Goal: Task Accomplishment & Management: Use online tool/utility

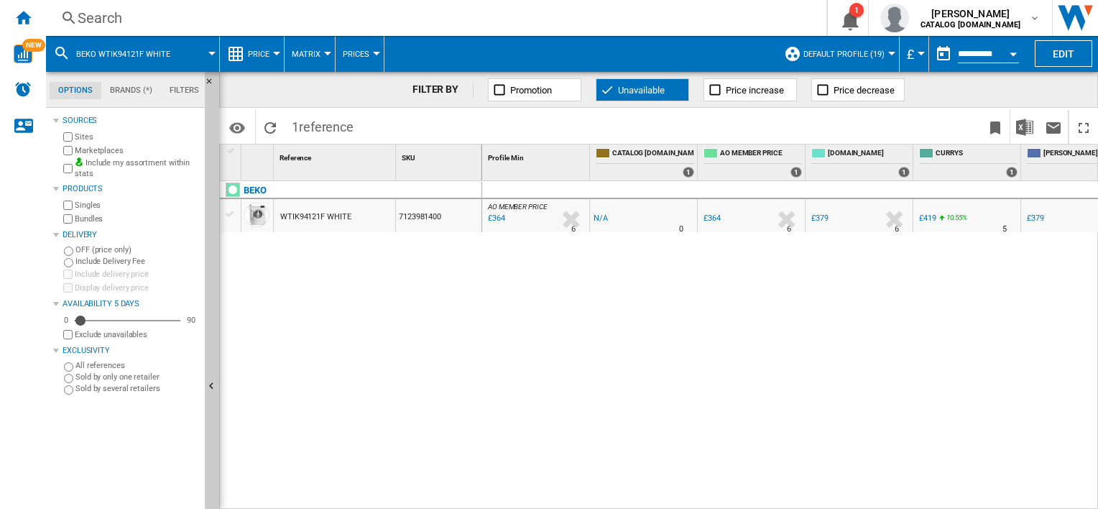
click at [109, 17] on div "Search" at bounding box center [433, 18] width 711 height 20
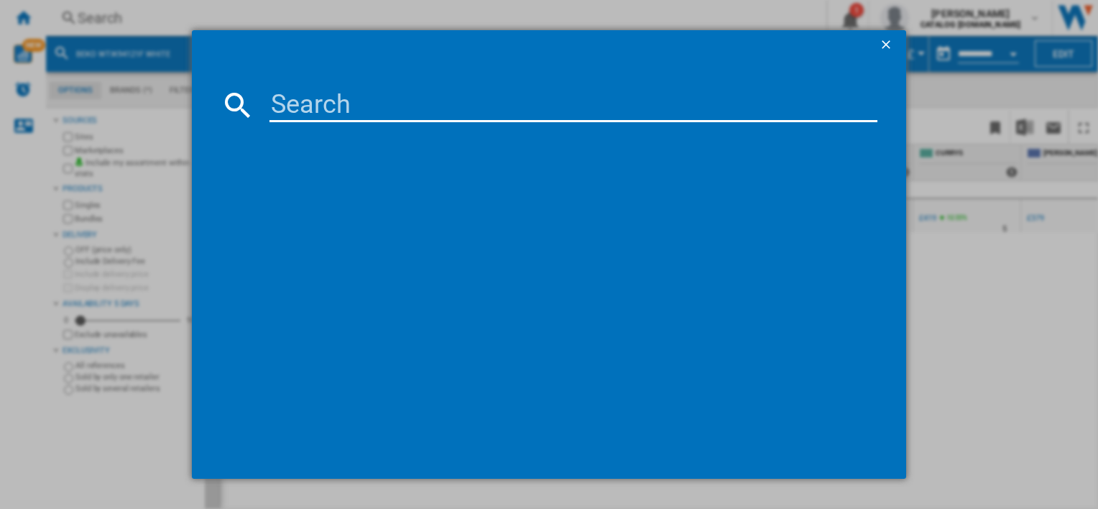
click at [313, 106] on input at bounding box center [572, 105] width 607 height 34
type input "CNG4582V"
click at [413, 112] on input "CNG4582V" at bounding box center [572, 105] width 607 height 34
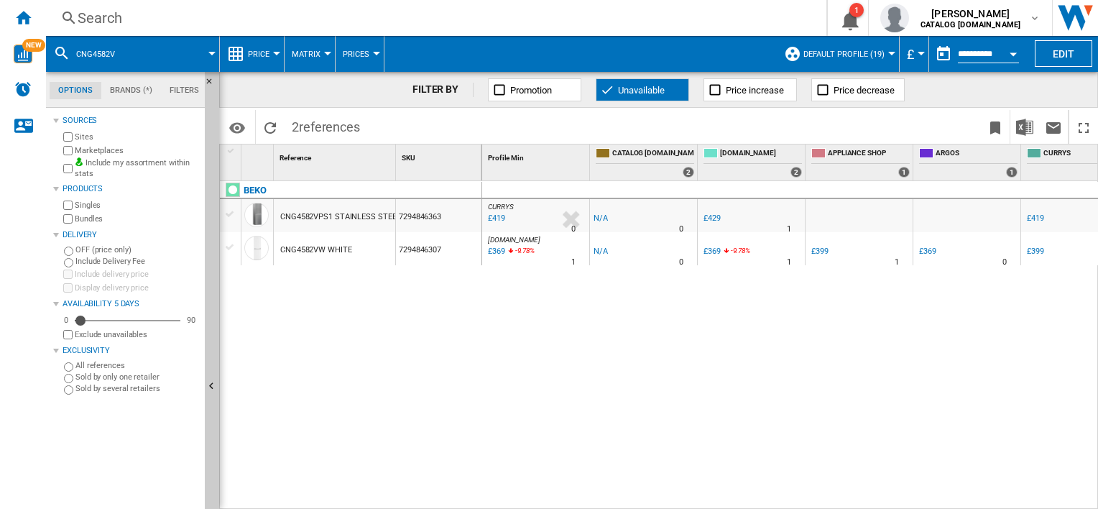
click at [114, 12] on div "Search" at bounding box center [433, 18] width 711 height 20
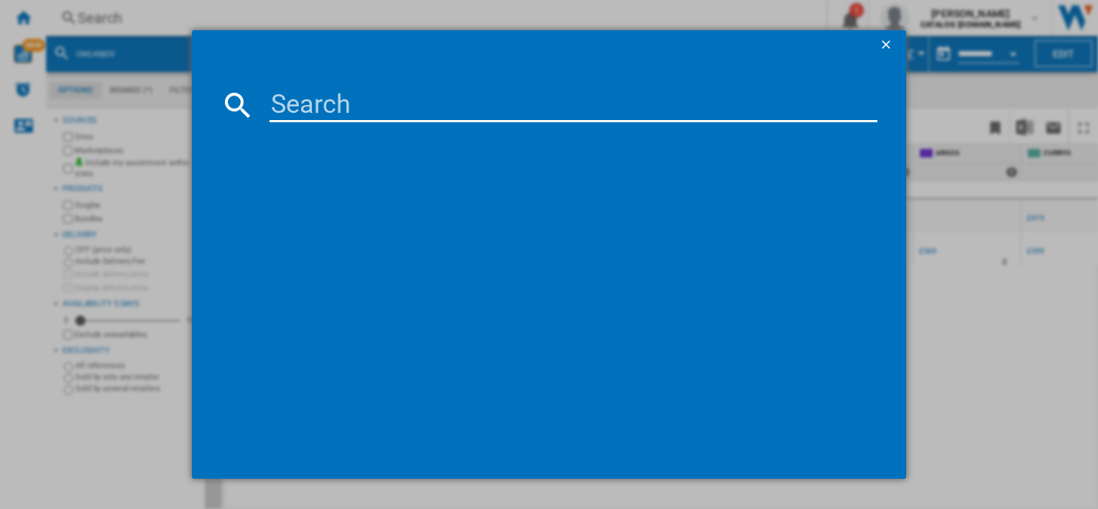
click at [320, 103] on input at bounding box center [572, 105] width 607 height 34
type input "CFG4552S"
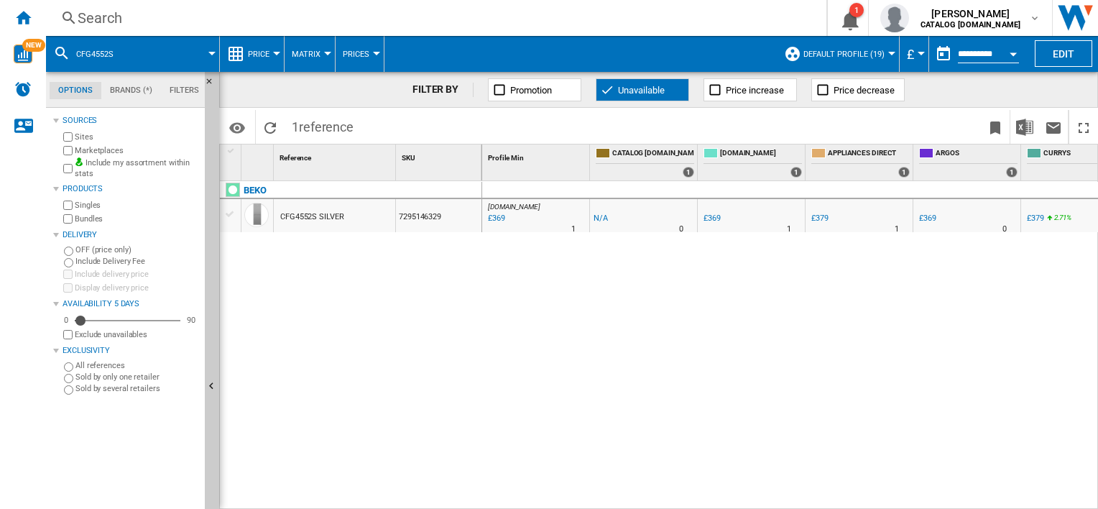
click at [126, 6] on div "Search Search 0 1 [PERSON_NAME] CATALOG [DOMAIN_NAME] CATALOG [DOMAIN_NAME] My …" at bounding box center [572, 18] width 1052 height 36
click at [98, 20] on div "Search" at bounding box center [433, 18] width 711 height 20
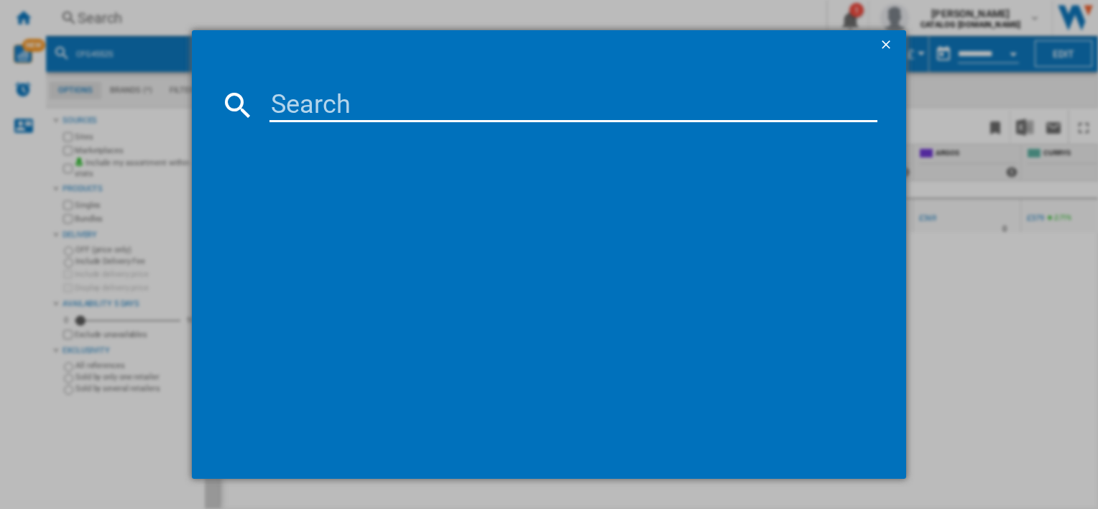
click at [362, 105] on input at bounding box center [572, 105] width 607 height 34
type input "UFF4584W"
click at [882, 45] on ng-md-icon "getI18NText('BUTTONS.CLOSE_DIALOG')" at bounding box center [887, 45] width 17 height 17
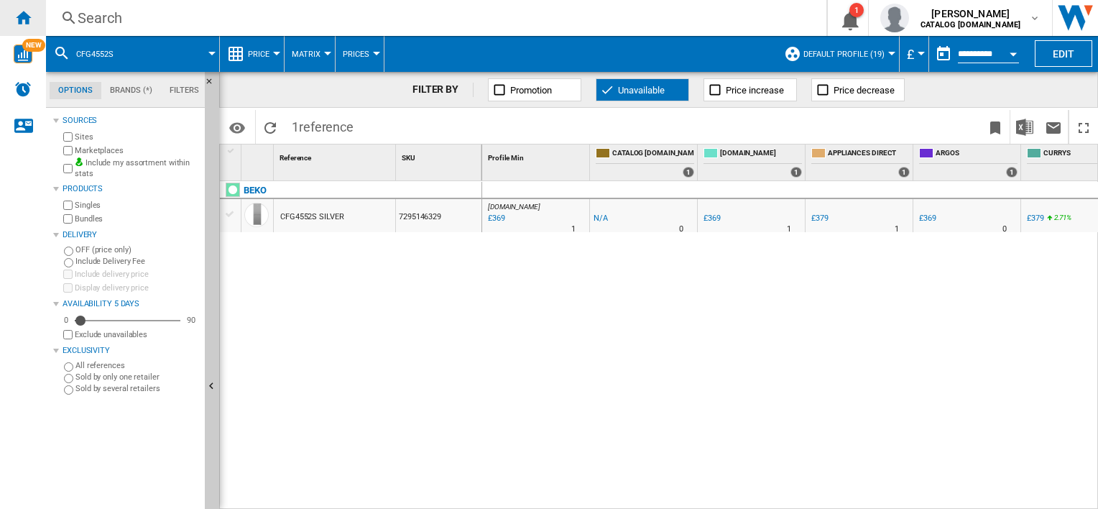
click at [26, 20] on ng-md-icon "Home" at bounding box center [22, 17] width 17 height 17
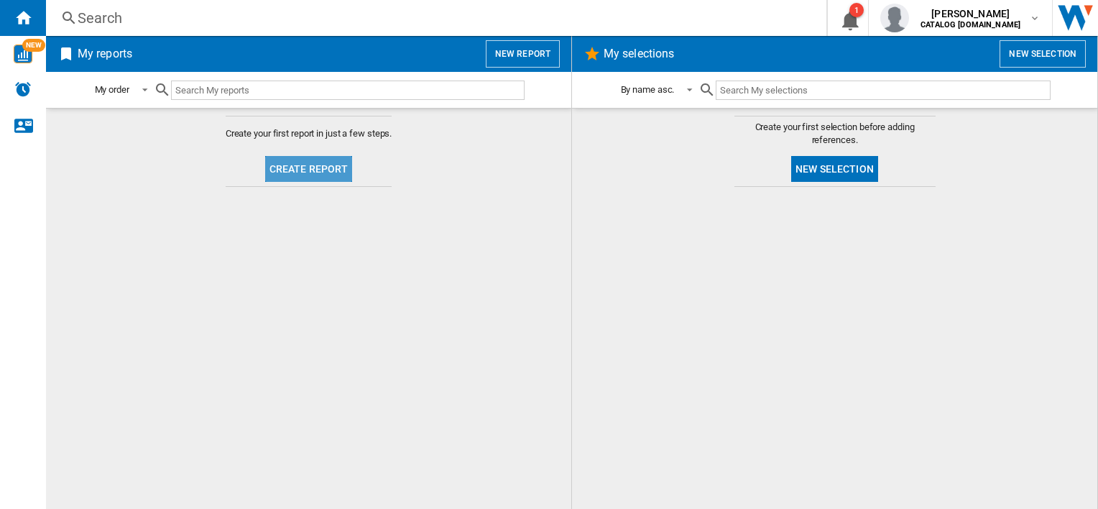
click at [313, 167] on button "Create report" at bounding box center [309, 169] width 88 height 26
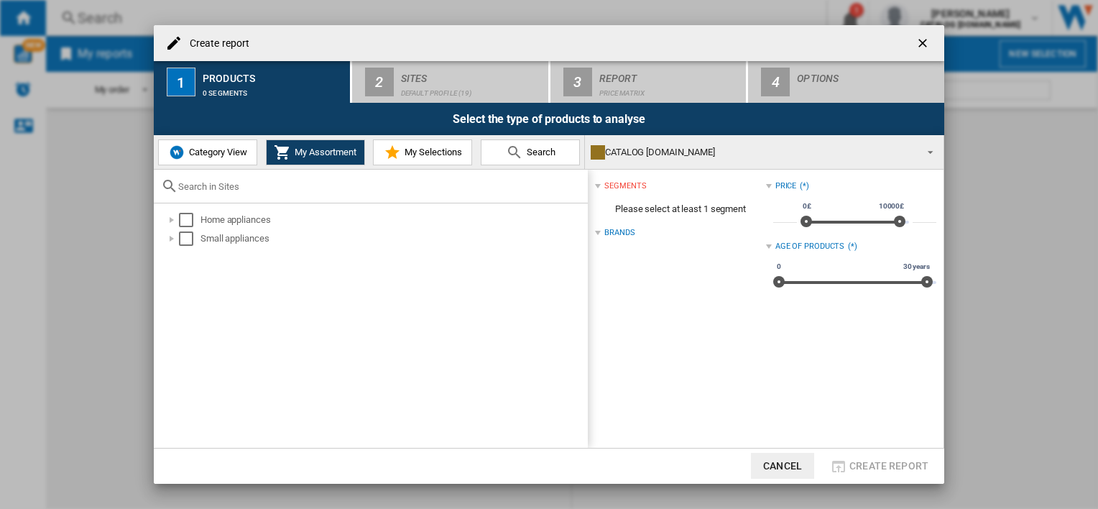
click at [933, 45] on button "button" at bounding box center [924, 43] width 29 height 29
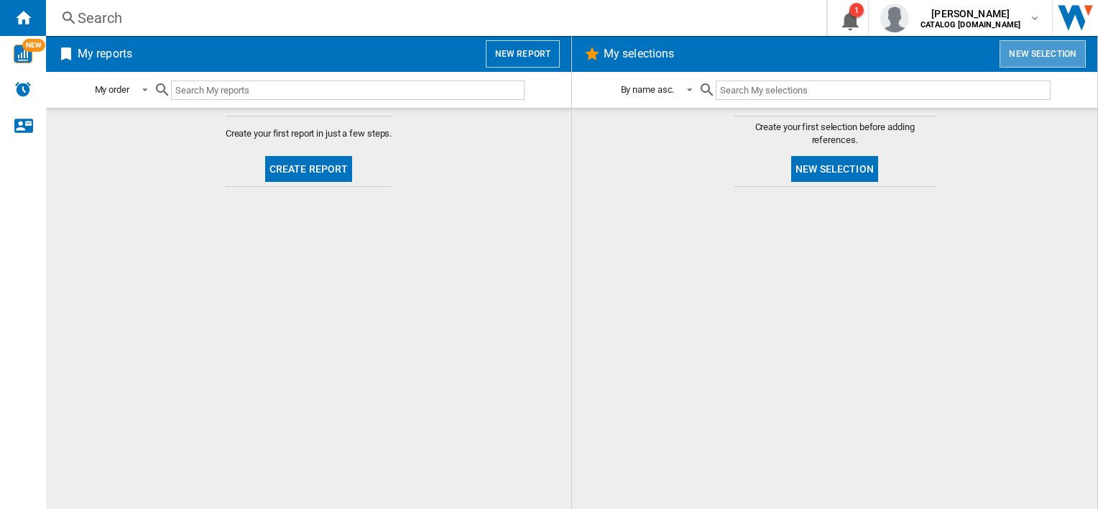
click at [1048, 60] on button "New selection" at bounding box center [1042, 53] width 86 height 27
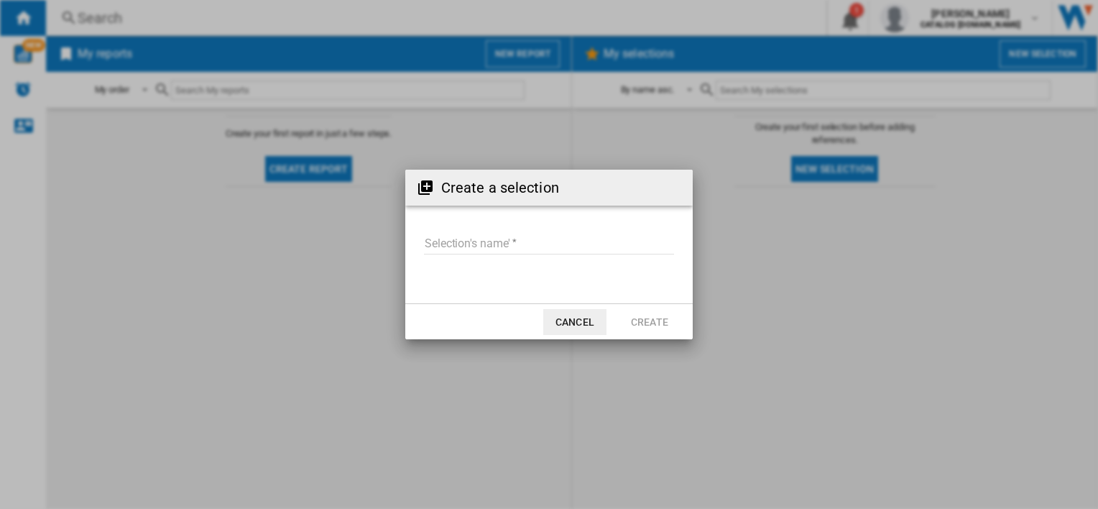
click at [578, 323] on button "Cancel" at bounding box center [574, 322] width 63 height 26
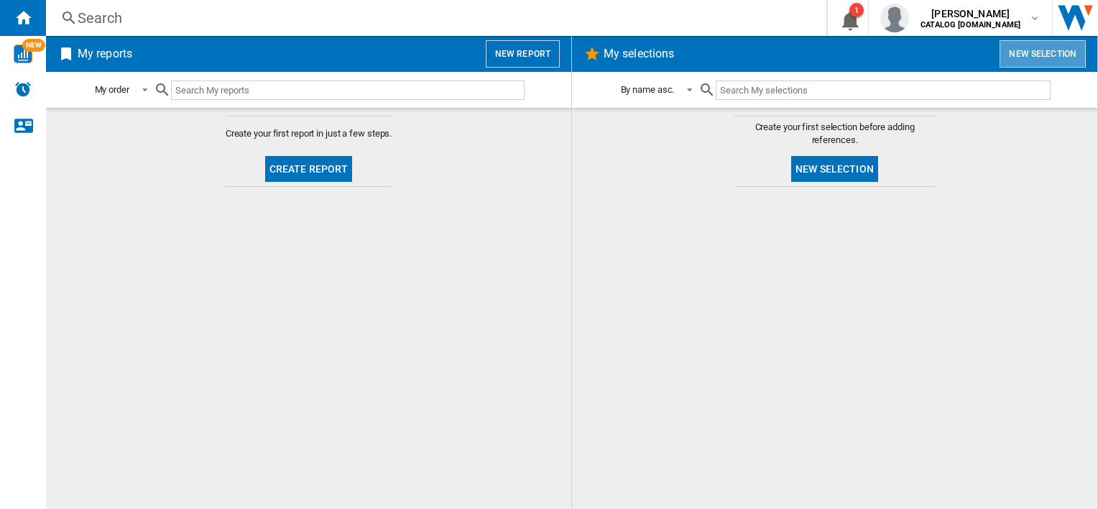
click at [1037, 49] on button "New selection" at bounding box center [1042, 53] width 86 height 27
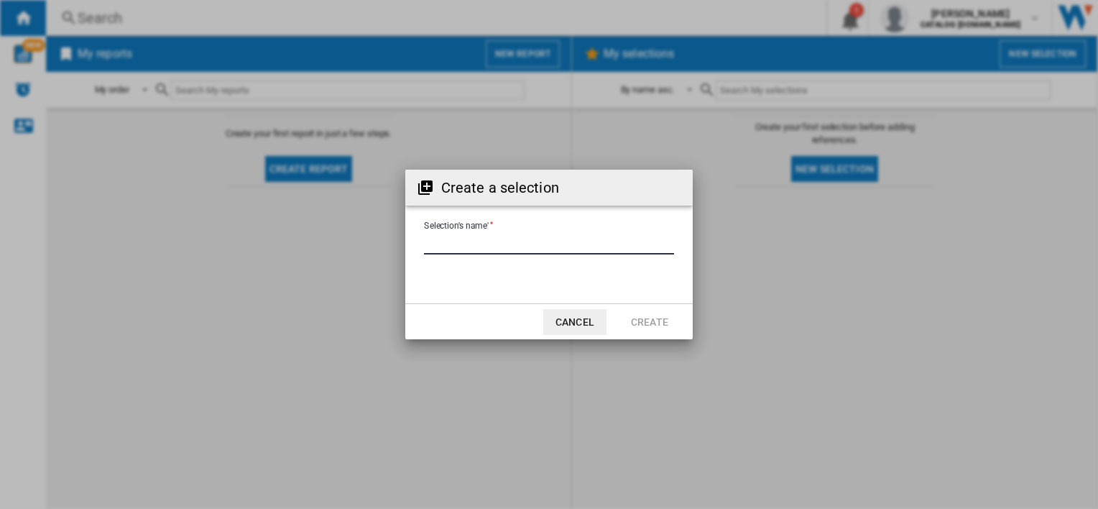
click at [492, 241] on input "Selection's name'" at bounding box center [549, 244] width 250 height 22
click at [561, 316] on button "Cancel" at bounding box center [574, 322] width 63 height 26
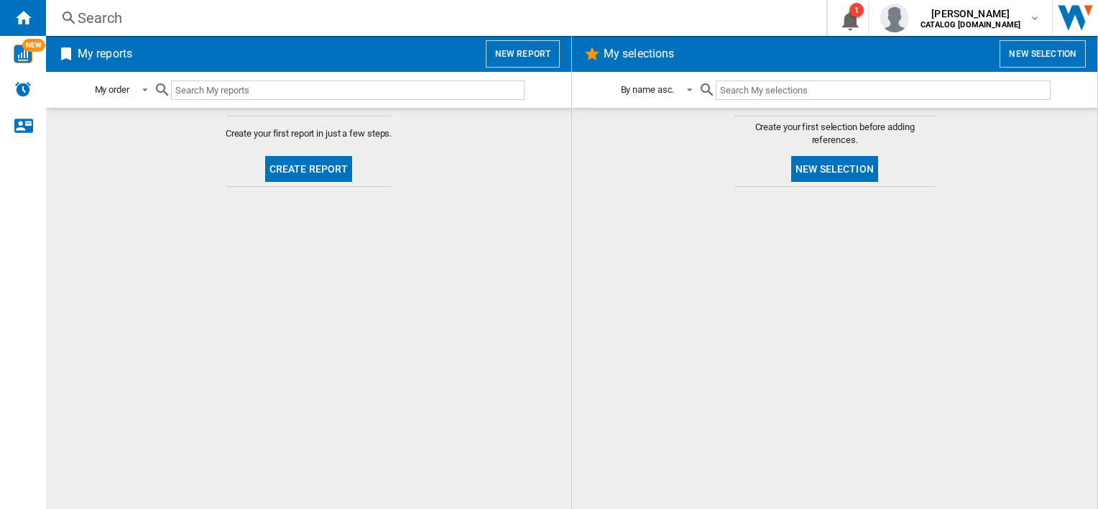
click at [147, 14] on div "Search" at bounding box center [433, 18] width 711 height 20
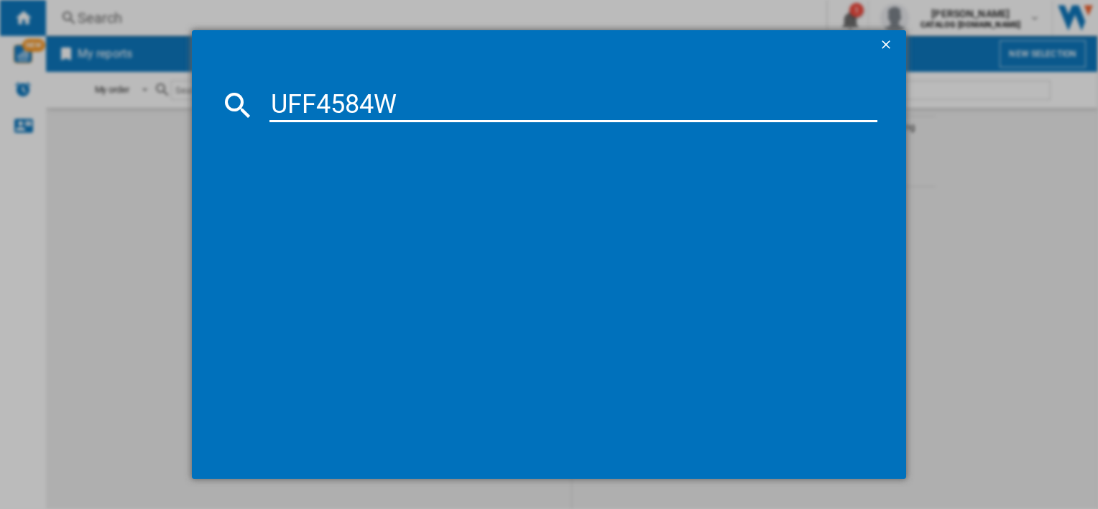
type input "UFF4584W"
click at [345, 210] on div "BEKO UFF4584W WHITE" at bounding box center [555, 198] width 633 height 23
click at [348, 207] on div "BEKO UFF4584W WHITE" at bounding box center [555, 198] width 633 height 23
click at [448, 109] on input "UFF4584W" at bounding box center [572, 105] width 607 height 34
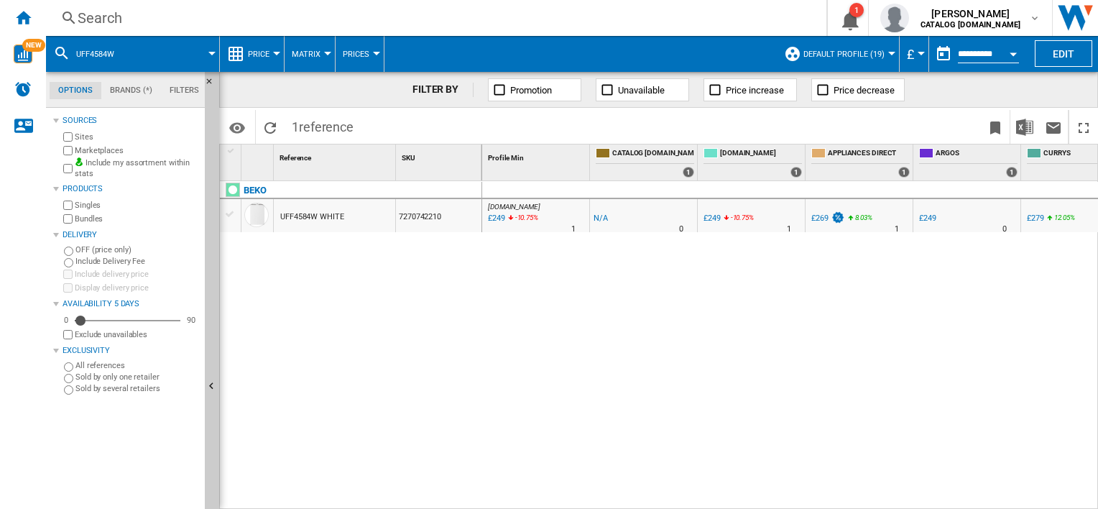
drag, startPoint x: 604, startPoint y: 81, endPoint x: 632, endPoint y: 70, distance: 30.0
click at [604, 81] on button "Unavailable" at bounding box center [642, 89] width 93 height 23
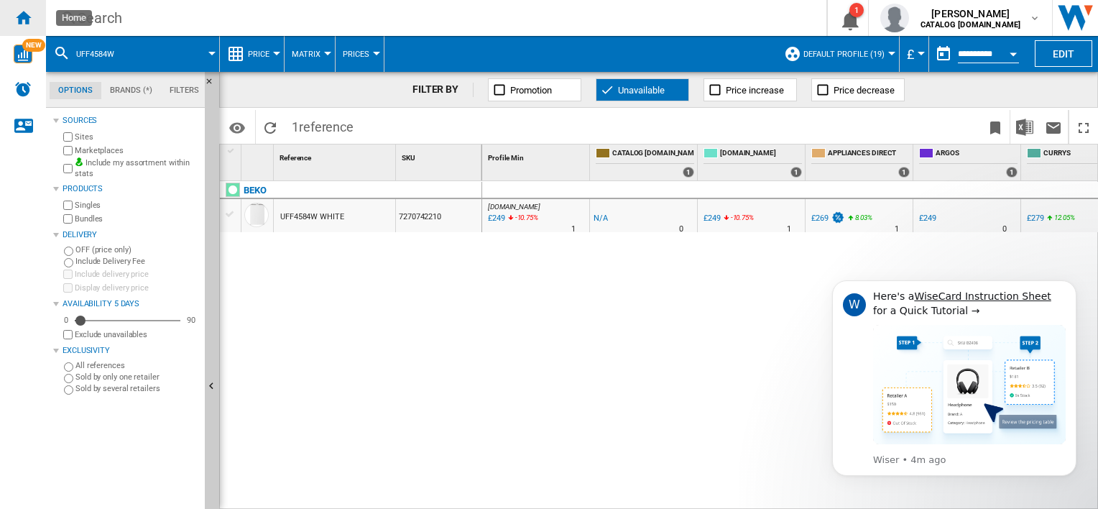
click at [26, 20] on ng-md-icon "Home" at bounding box center [22, 17] width 17 height 17
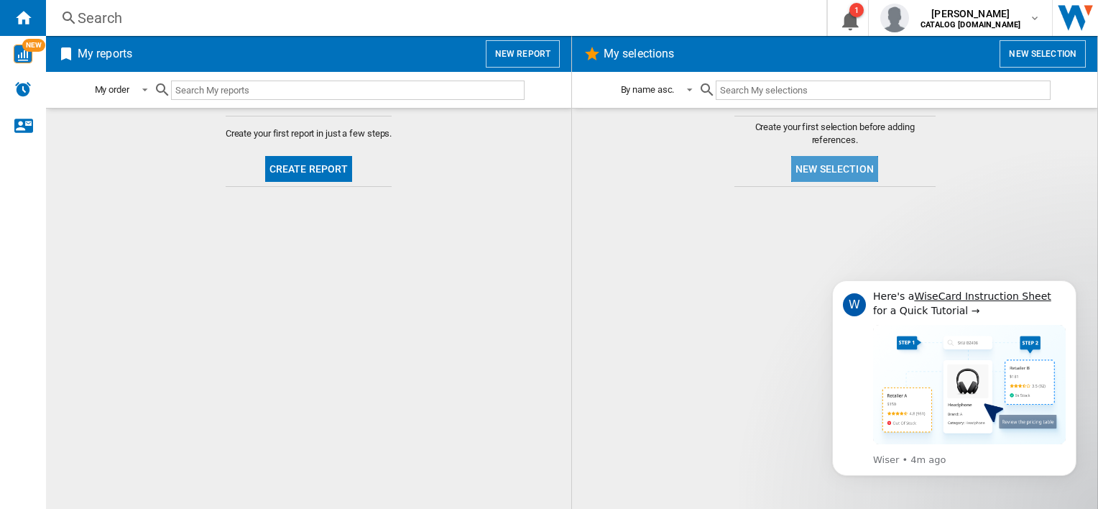
click at [811, 161] on button "New selection" at bounding box center [834, 169] width 87 height 26
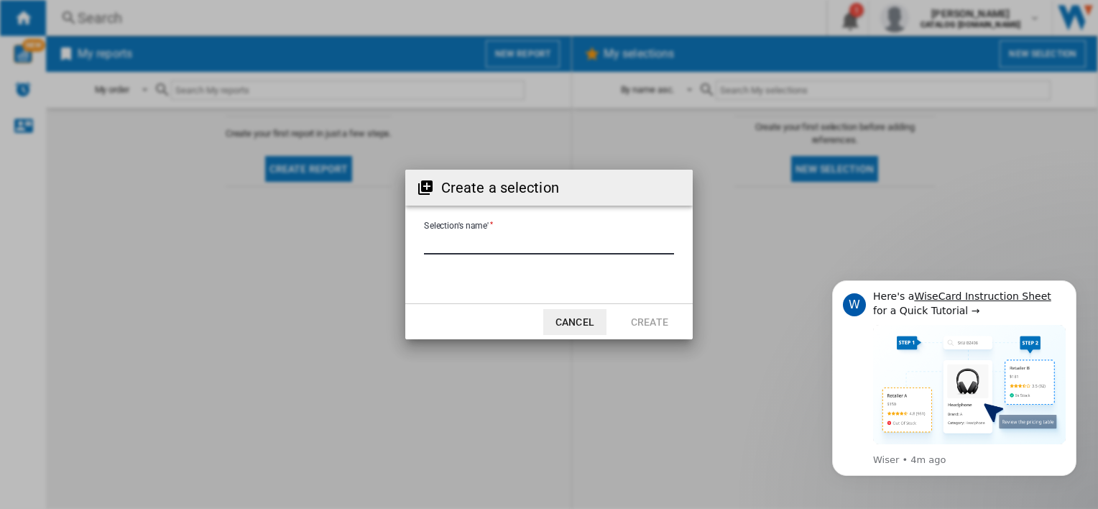
click at [505, 236] on input "Selection's name'" at bounding box center [549, 244] width 250 height 22
type input "*****"
click at [646, 317] on button "Create" at bounding box center [649, 322] width 63 height 26
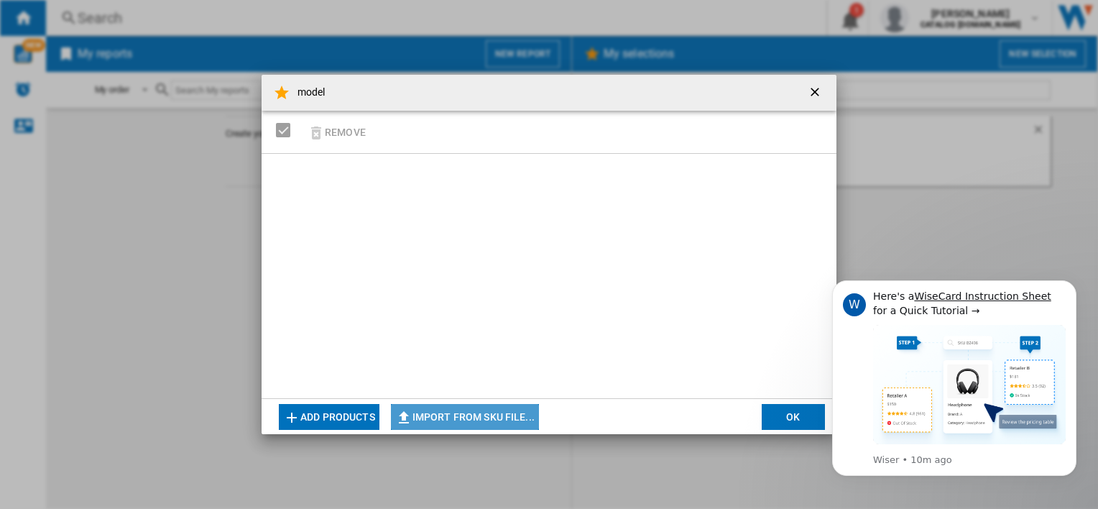
click at [443, 415] on button "Import from SKU file..." at bounding box center [465, 417] width 148 height 26
type input "**********"
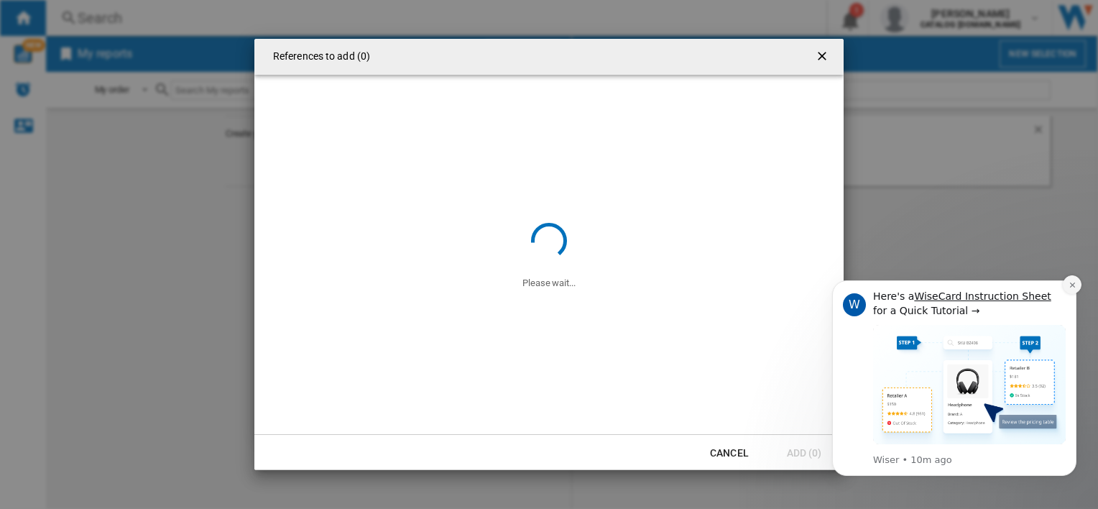
click at [1070, 281] on icon "Dismiss notification" at bounding box center [1072, 285] width 8 height 8
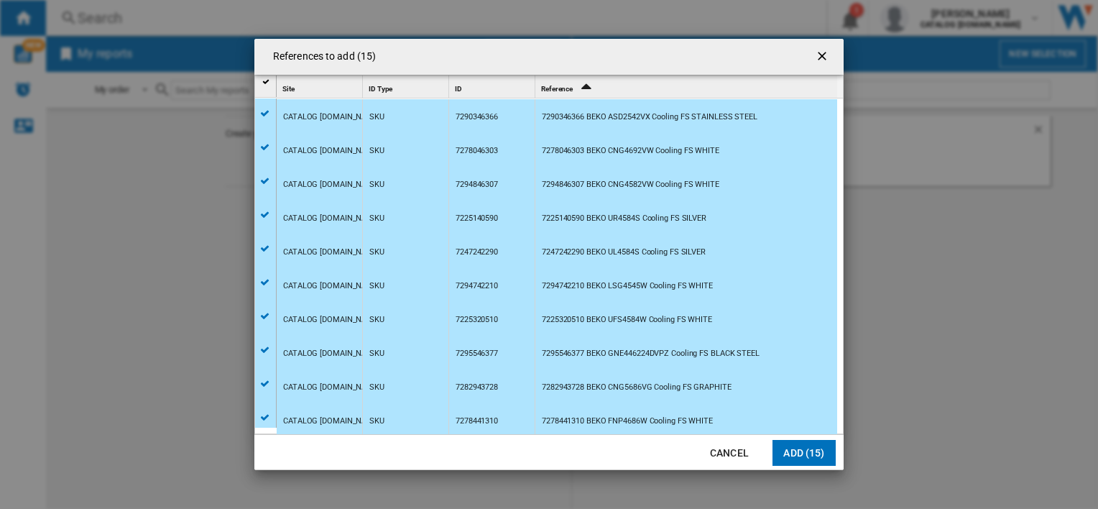
scroll to position [170, 0]
click at [802, 448] on button "Add (15)" at bounding box center [803, 453] width 63 height 26
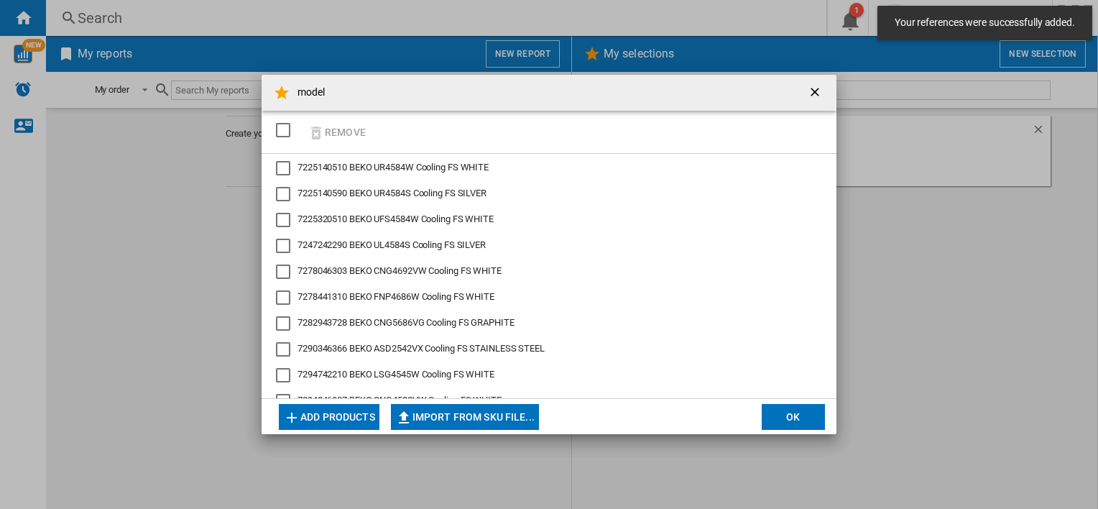
click at [284, 129] on div "SELECTIONS.EDITION_POPUP.SELECT_DESELECT" at bounding box center [283, 130] width 14 height 14
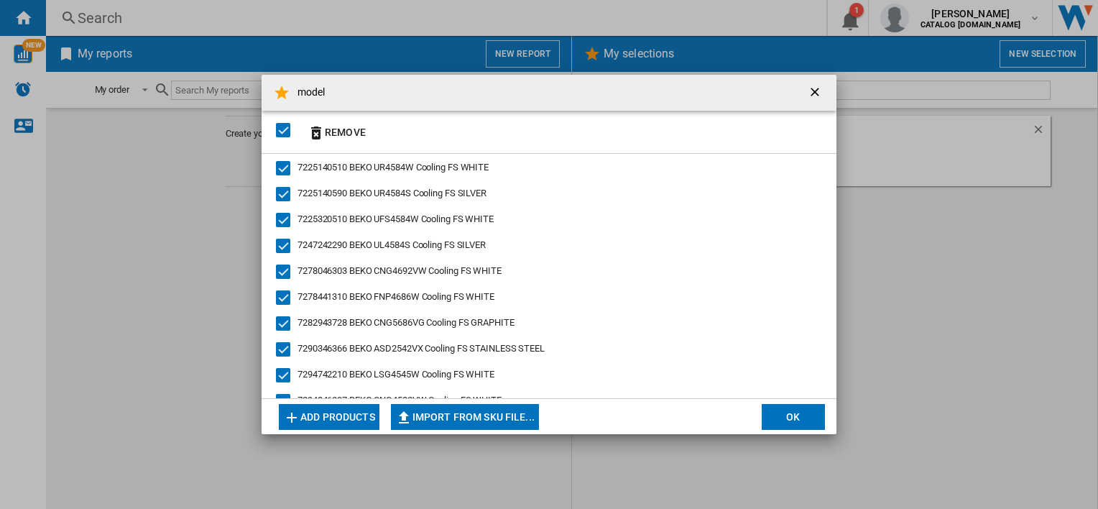
click at [796, 414] on button "OK" at bounding box center [793, 417] width 63 height 26
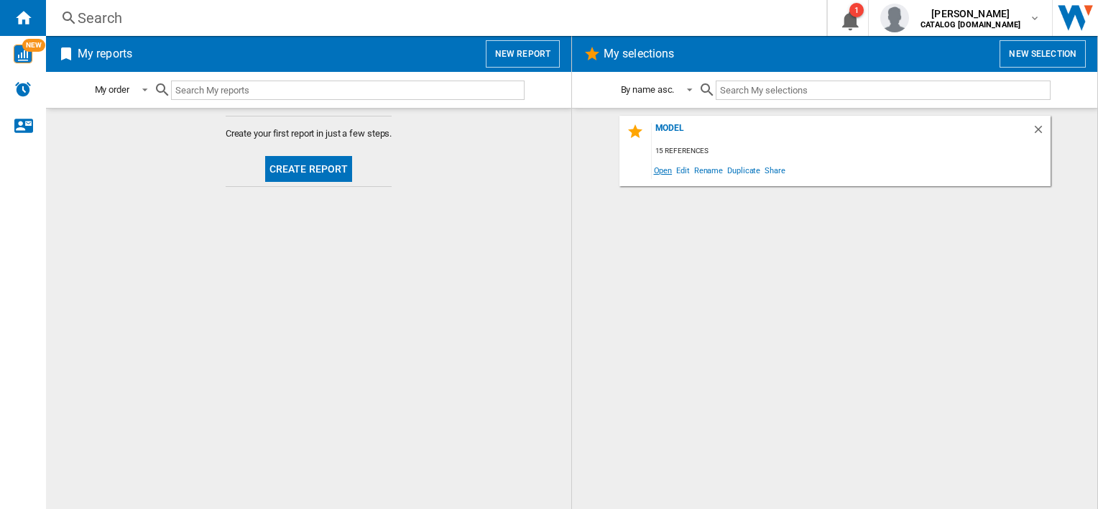
click at [665, 170] on span "Open" at bounding box center [663, 169] width 23 height 19
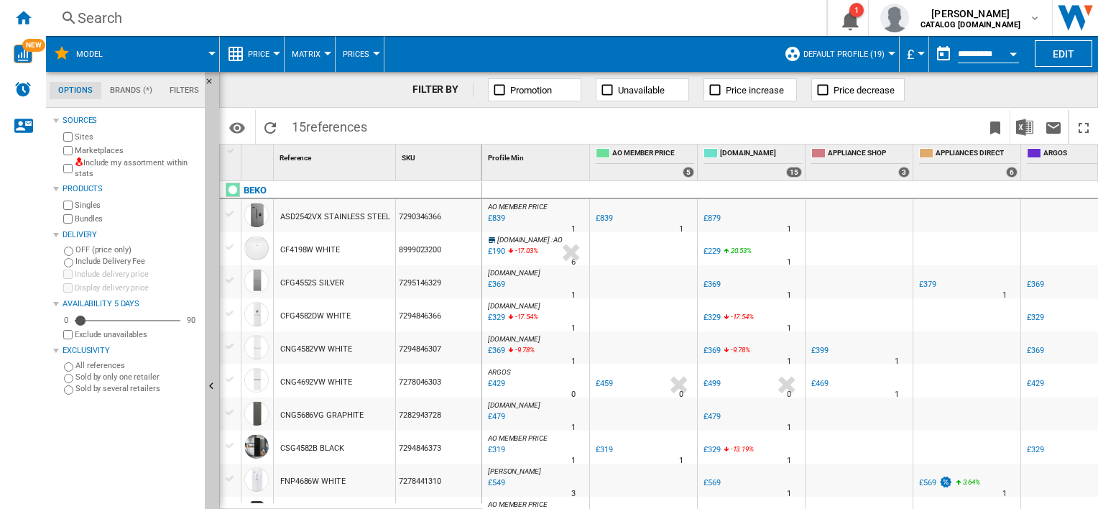
click at [614, 86] on button "Unavailable" at bounding box center [642, 89] width 93 height 23
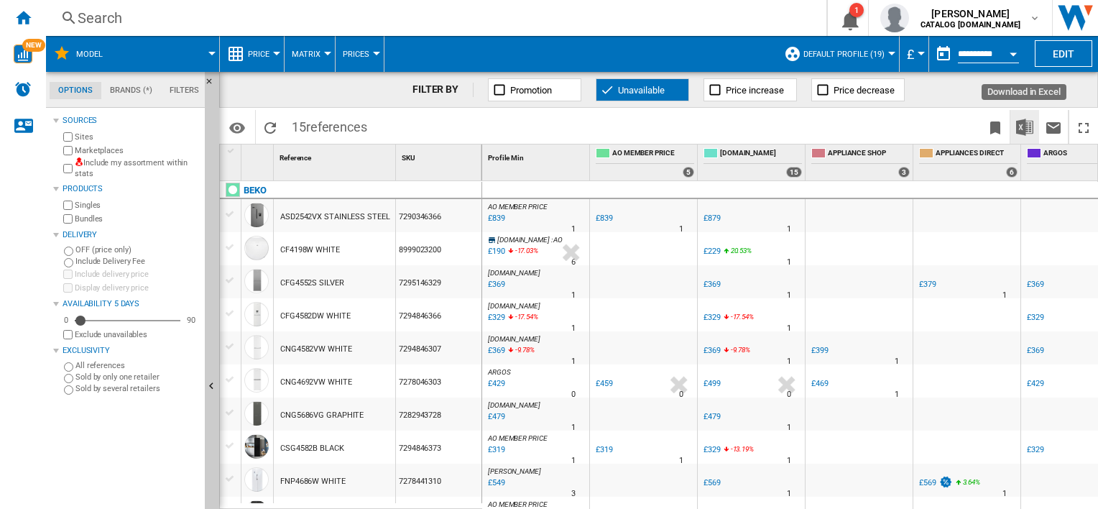
click at [1025, 120] on img "Download in Excel" at bounding box center [1024, 127] width 17 height 17
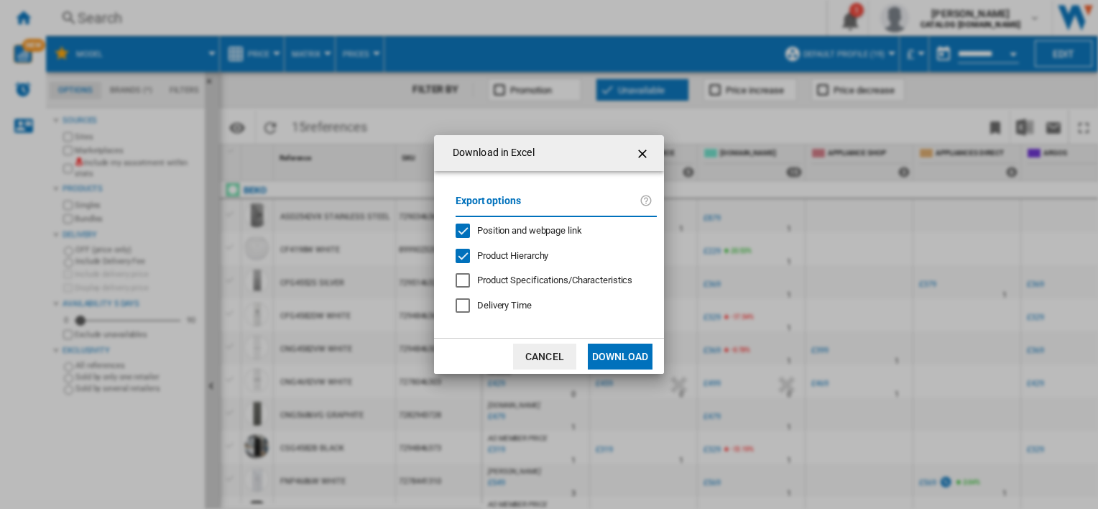
click at [624, 356] on button "Download" at bounding box center [620, 356] width 65 height 26
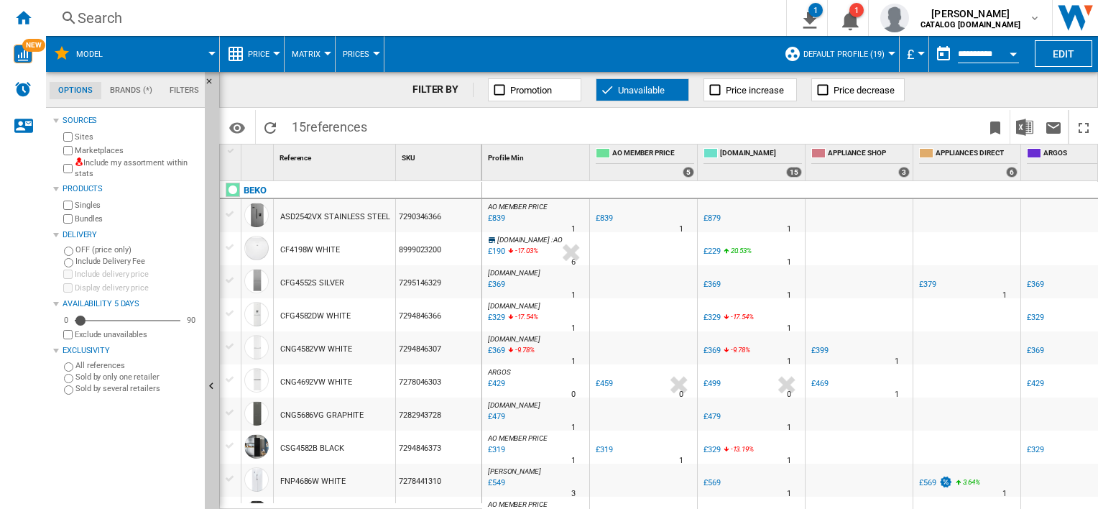
click at [698, 14] on div "Search" at bounding box center [413, 18] width 671 height 20
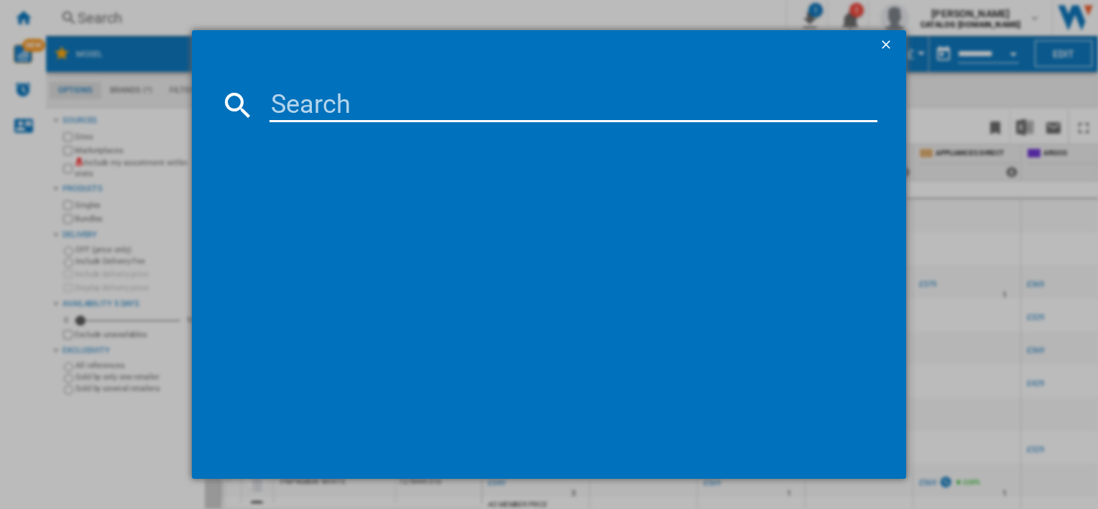
click at [892, 46] on ng-md-icon "getI18NText('BUTTONS.CLOSE_DIALOG')" at bounding box center [887, 45] width 17 height 17
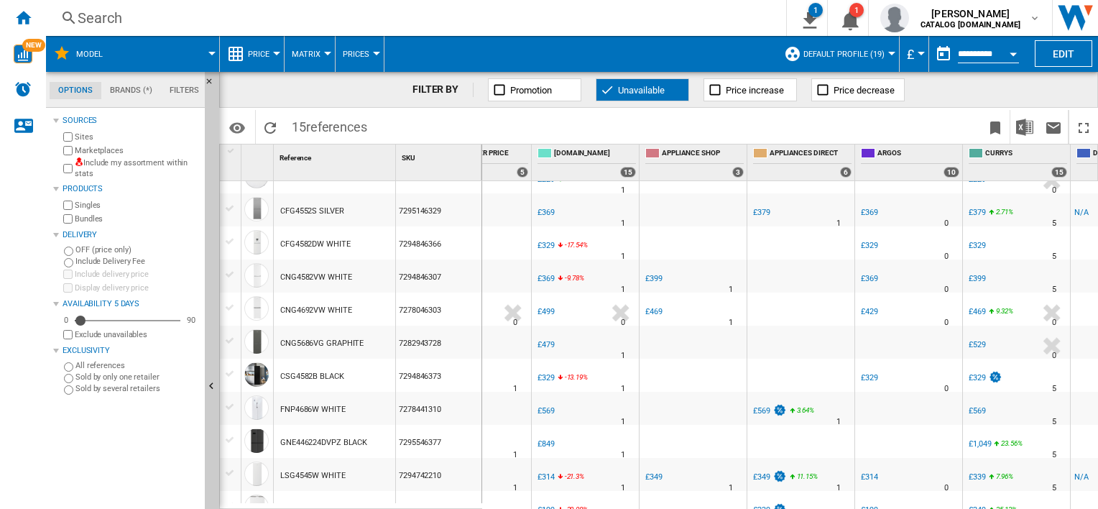
scroll to position [144, 0]
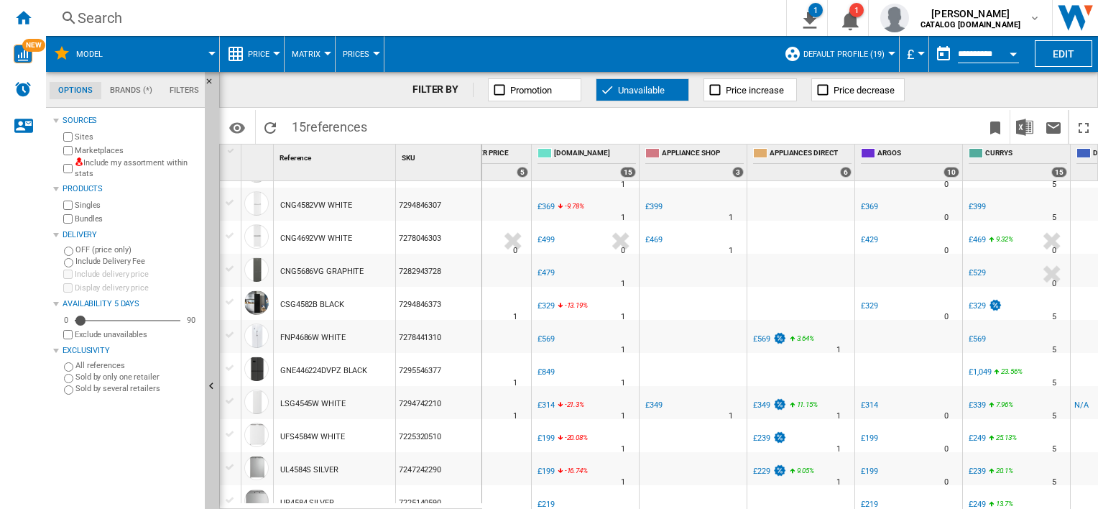
click at [549, 86] on span "Promotion" at bounding box center [531, 90] width 42 height 11
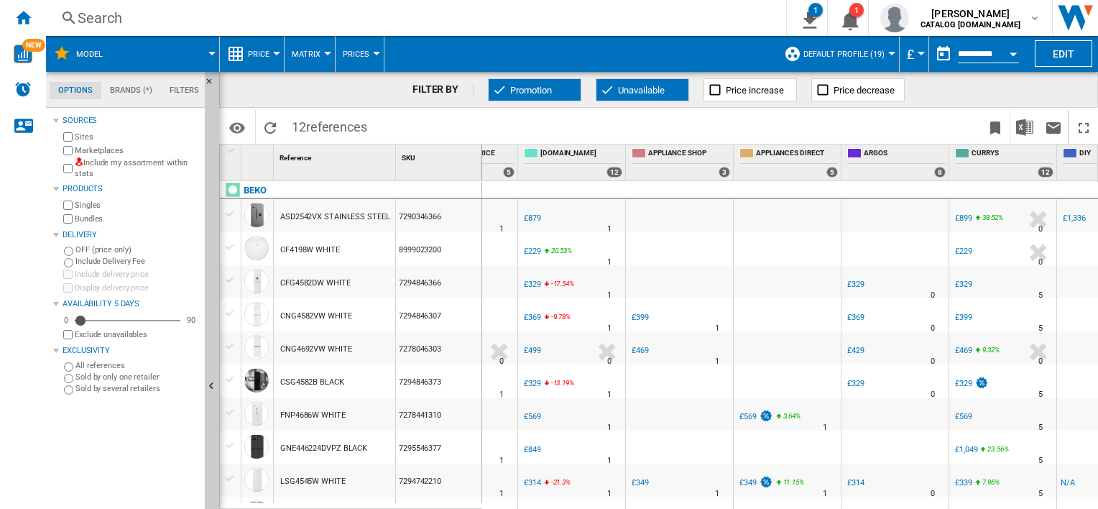
click at [318, 170] on div "Reference 1" at bounding box center [335, 162] width 122 height 36
click at [193, 80] on md-tabs-canvas "Options Brands (*) Filters Options Brands (*) Filters" at bounding box center [132, 90] width 172 height 36
click at [175, 88] on md-tab-item "Filters" at bounding box center [184, 90] width 47 height 17
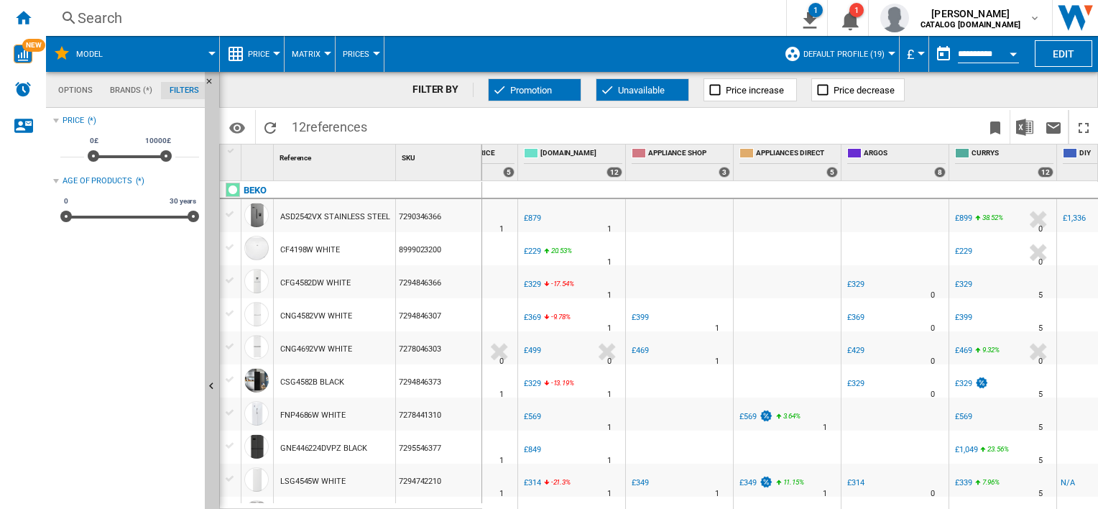
click at [124, 92] on md-tab-item "Brands (*)" at bounding box center [131, 90] width 60 height 17
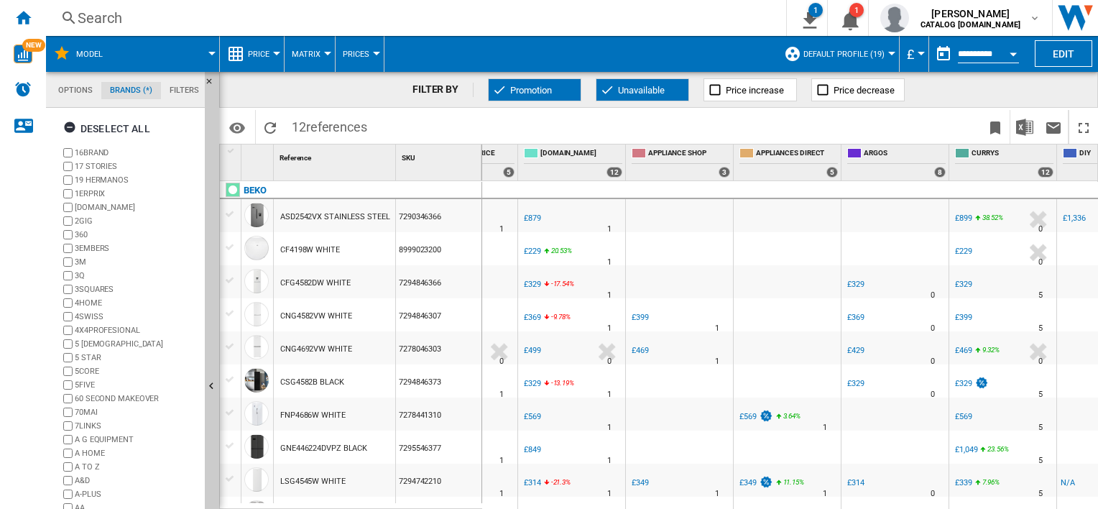
scroll to position [55, 0]
click at [75, 92] on md-tab-item "Options" at bounding box center [76, 90] width 52 height 17
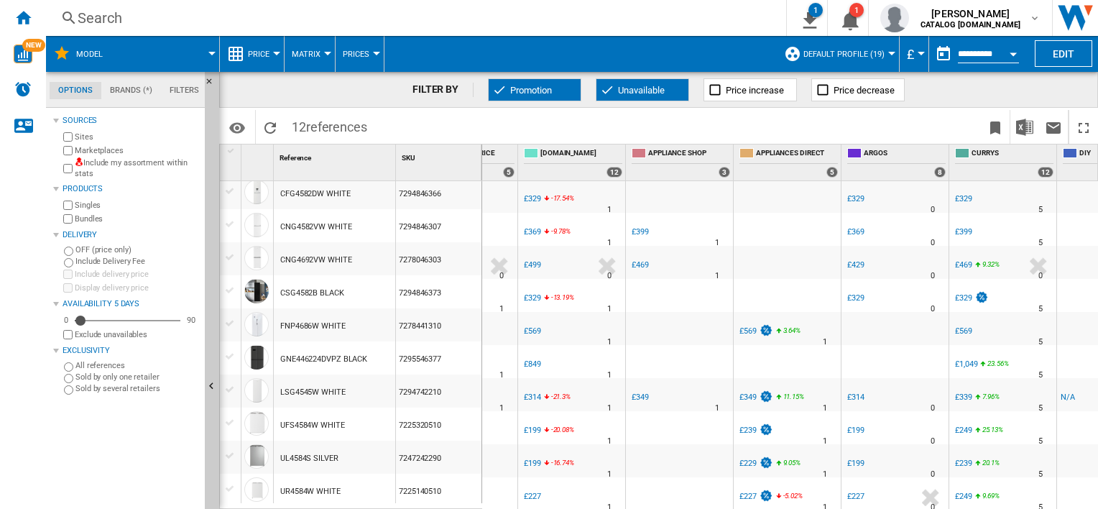
scroll to position [0, 0]
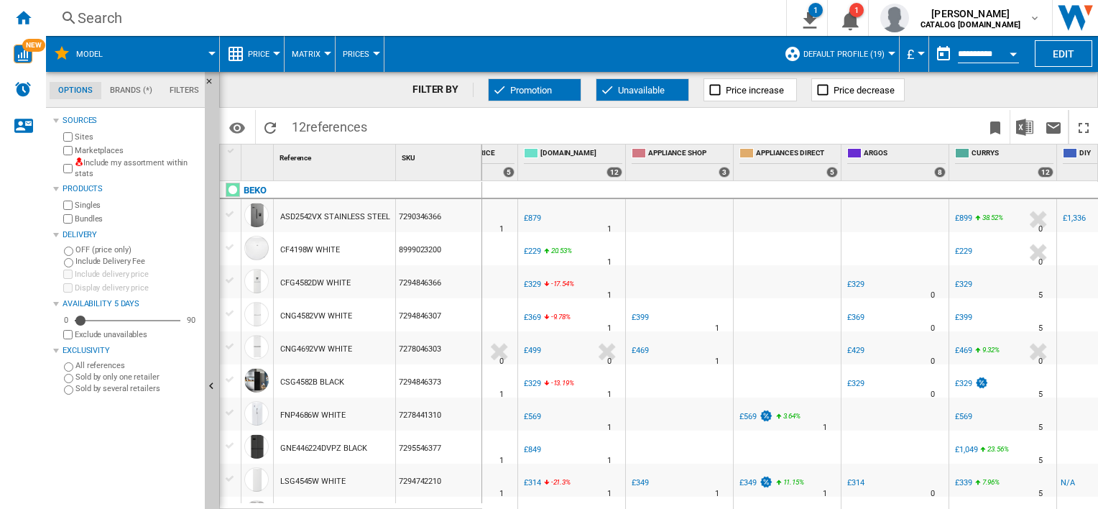
click at [101, 22] on div "Search" at bounding box center [413, 18] width 671 height 20
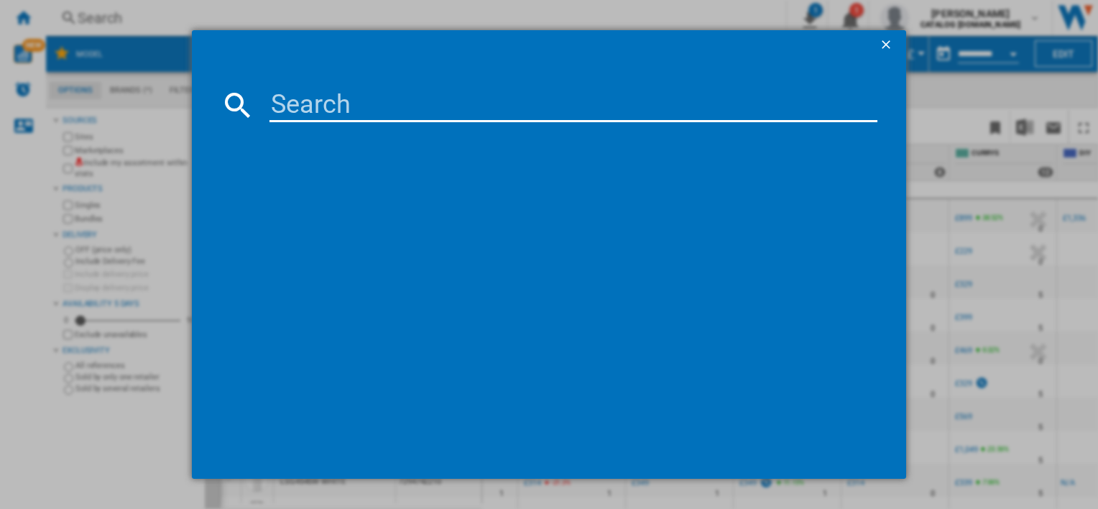
click at [346, 101] on input at bounding box center [572, 105] width 607 height 34
type input "CNG5686VG"
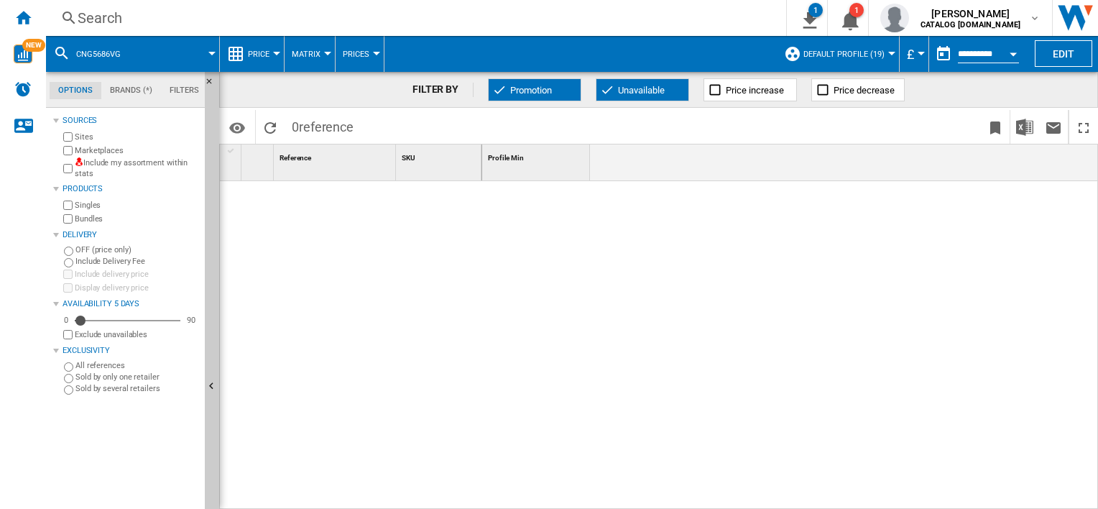
click at [552, 85] on span "Promotion" at bounding box center [531, 90] width 42 height 11
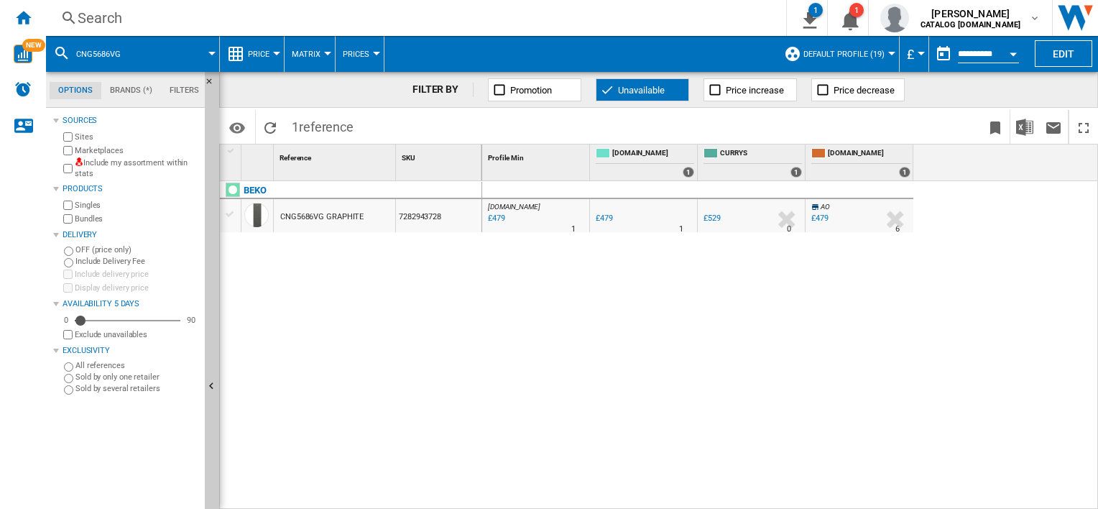
click at [155, 17] on div "Search" at bounding box center [413, 18] width 671 height 20
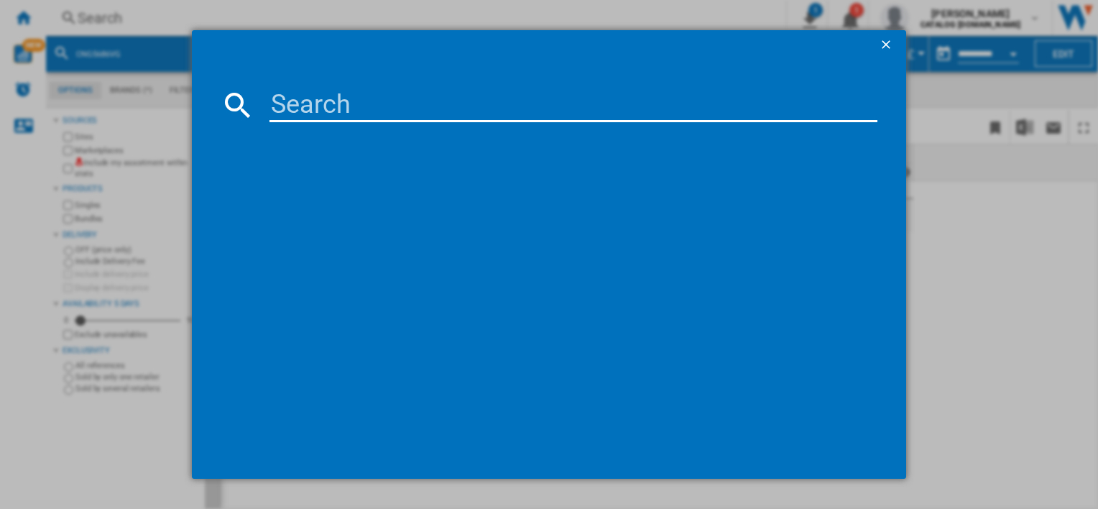
click at [154, 17] on div at bounding box center [549, 254] width 1098 height 509
drag, startPoint x: 155, startPoint y: 17, endPoint x: 305, endPoint y: 103, distance: 173.5
click at [305, 103] on input at bounding box center [572, 105] width 607 height 34
paste input "UFF4584W"
type input "UFF4584W"
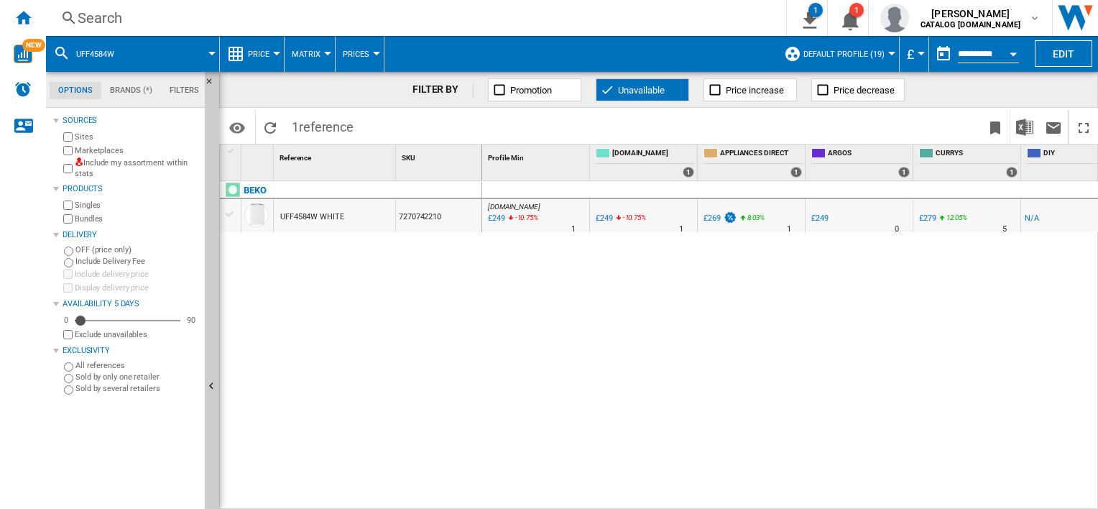
click at [112, 15] on div "Search" at bounding box center [413, 18] width 671 height 20
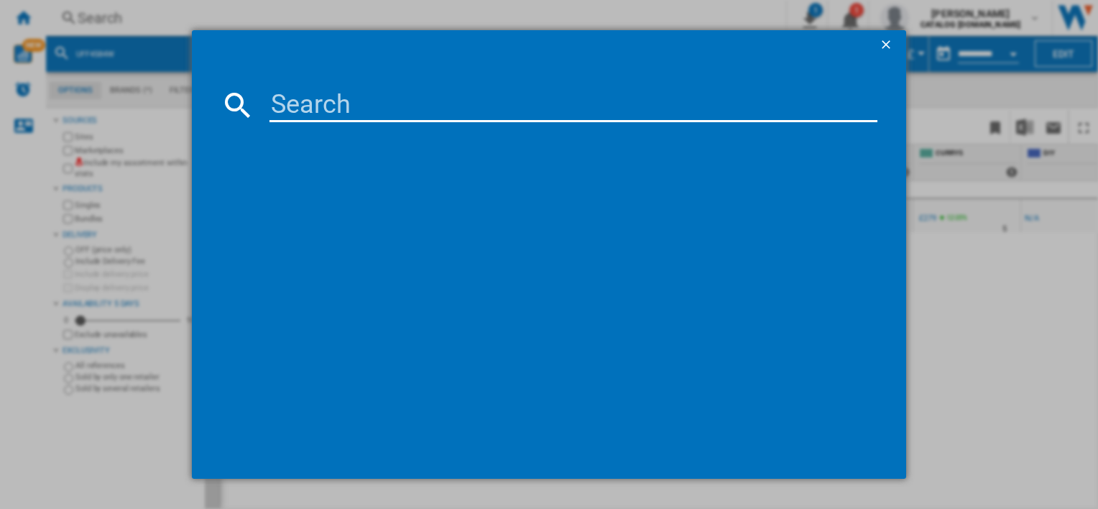
click at [95, 16] on div at bounding box center [549, 254] width 1098 height 509
click at [285, 92] on input at bounding box center [572, 105] width 607 height 34
paste input "UR4584W"
type input "UR4584W"
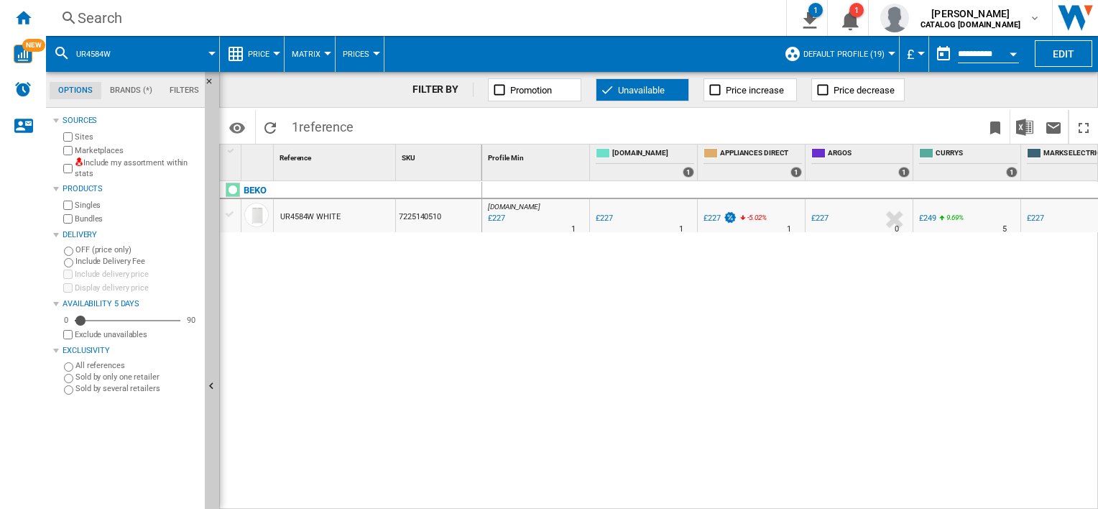
click at [127, 22] on div "Search" at bounding box center [413, 18] width 671 height 20
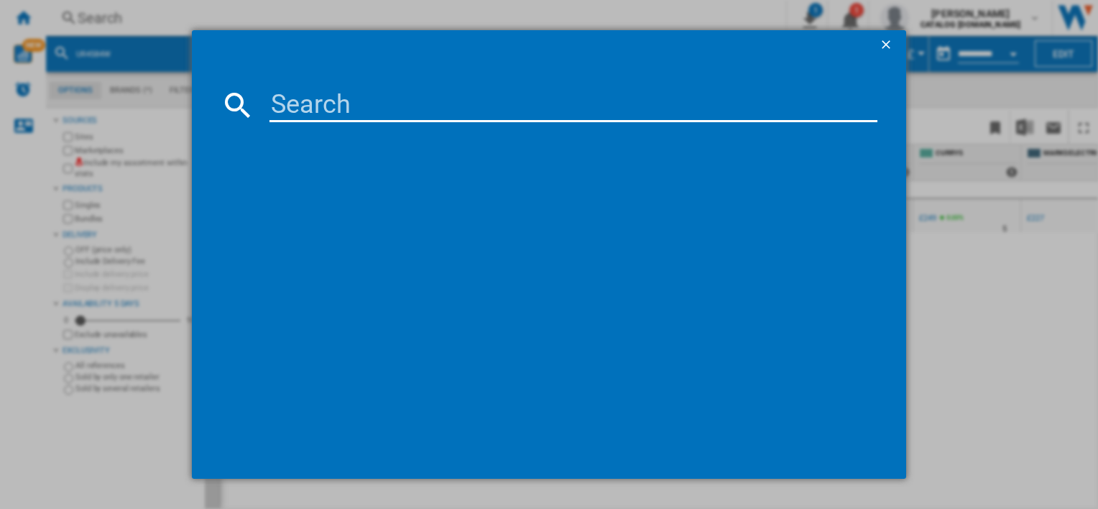
click at [93, 14] on div at bounding box center [549, 254] width 1098 height 509
click at [335, 106] on input at bounding box center [572, 105] width 607 height 34
paste input "CFG4552S"
type input "CFG4552S"
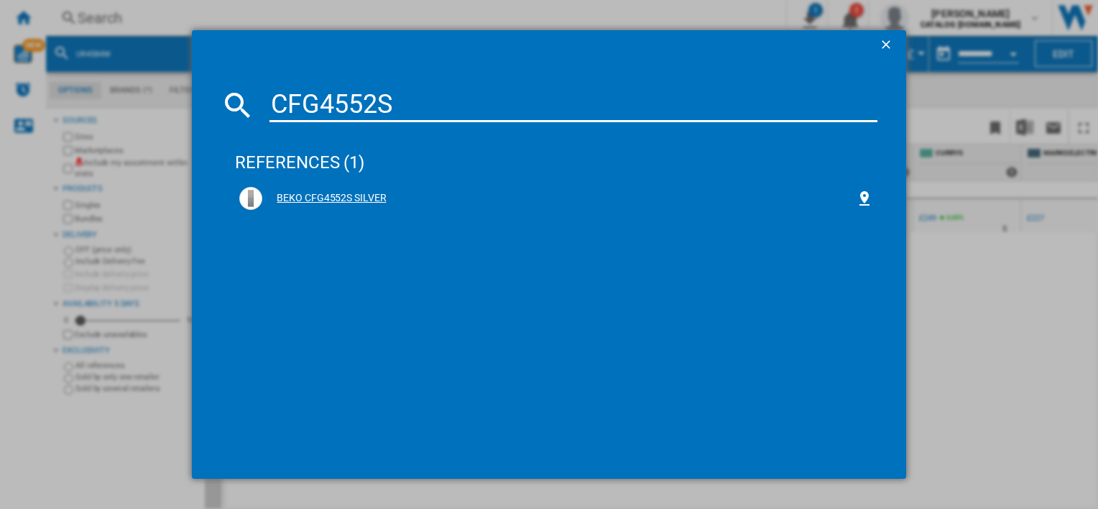
click at [344, 196] on div "BEKO CFG4552S SILVER" at bounding box center [558, 198] width 593 height 14
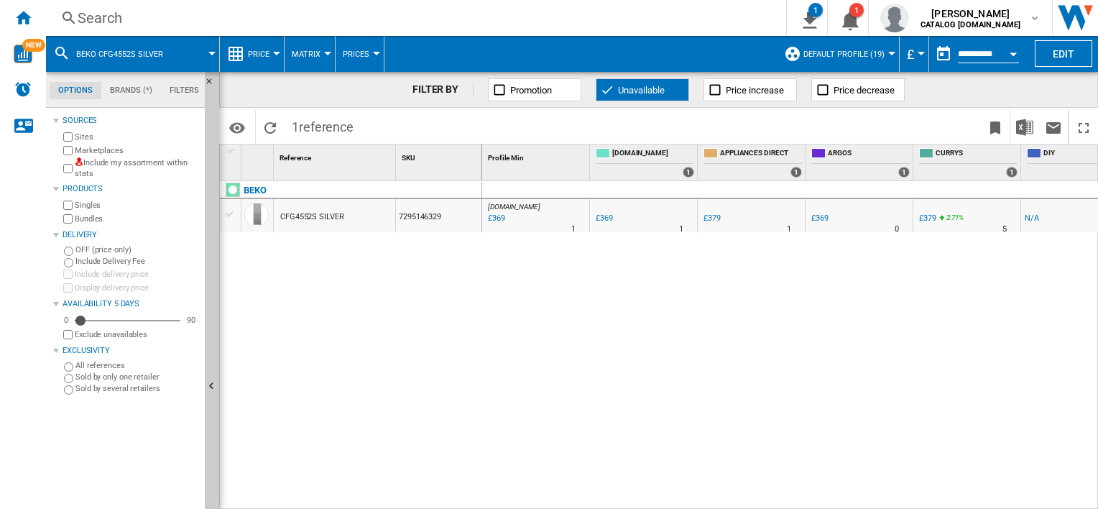
click at [149, 8] on div "Search" at bounding box center [413, 18] width 671 height 20
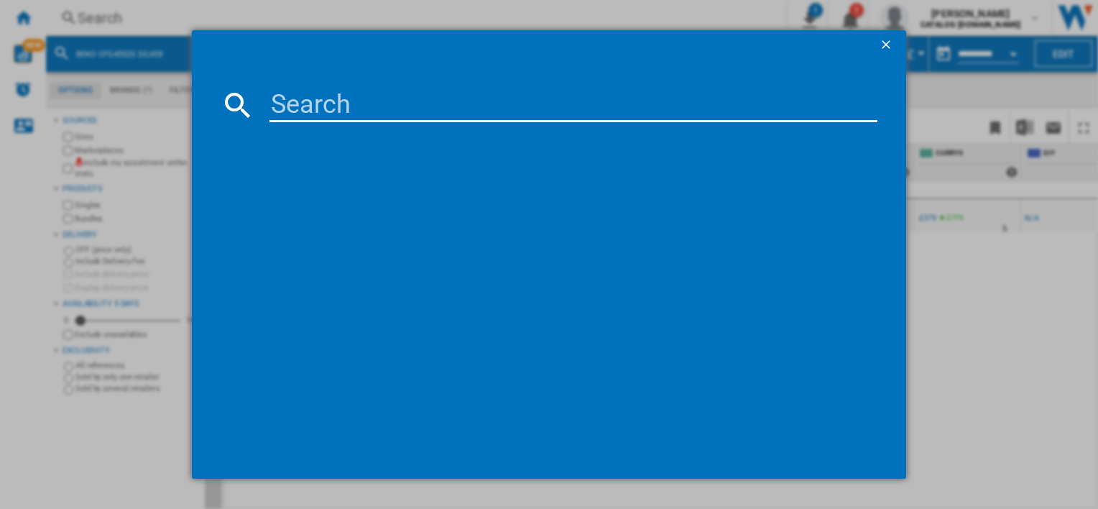
click at [336, 90] on input at bounding box center [572, 105] width 607 height 34
type input "CF4198W"
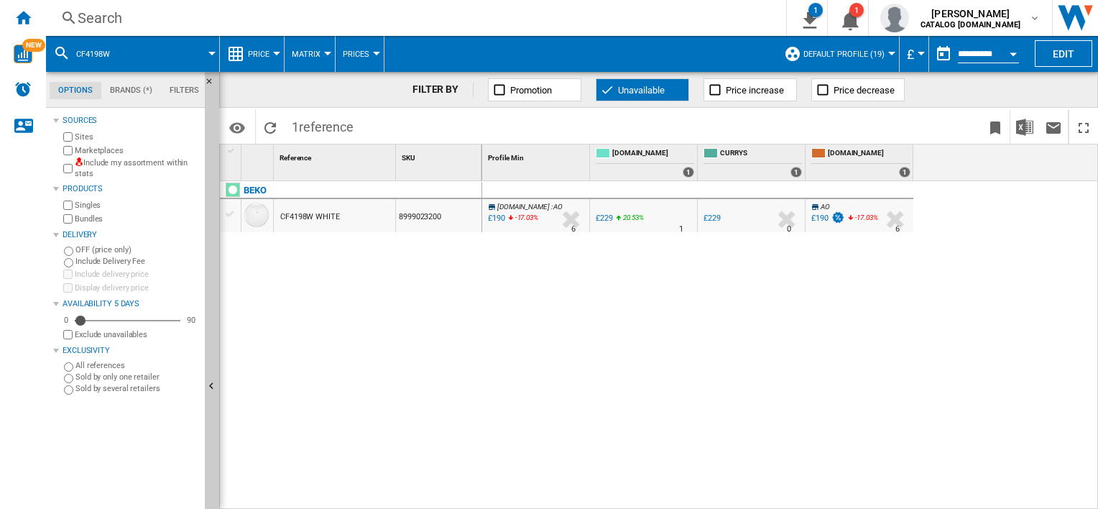
click at [108, 17] on div "Search" at bounding box center [413, 18] width 671 height 20
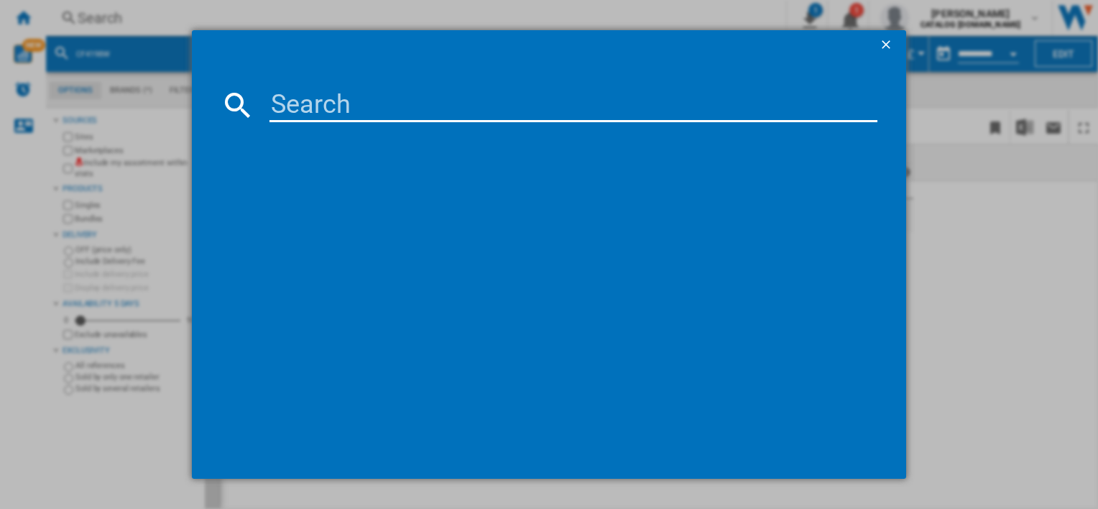
click at [385, 108] on input at bounding box center [572, 105] width 607 height 34
type input "FNP4686W"
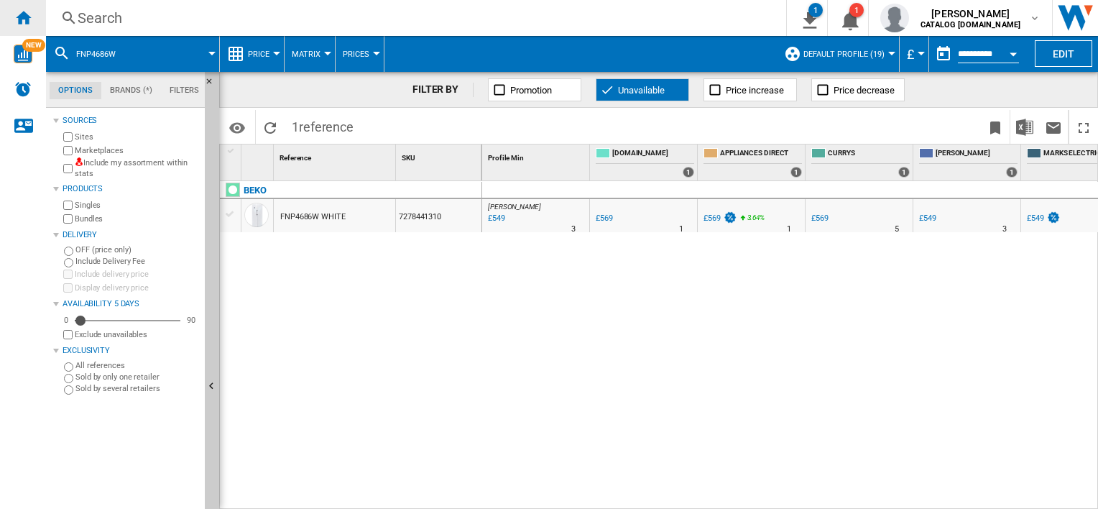
click at [16, 14] on ng-md-icon "Home" at bounding box center [22, 17] width 17 height 17
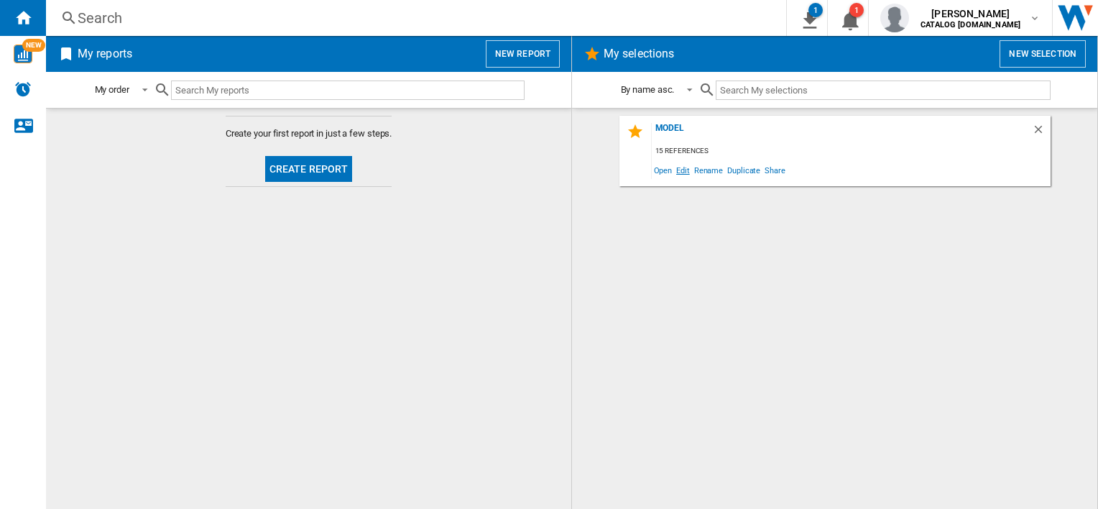
click at [688, 173] on span "Edit" at bounding box center [683, 169] width 18 height 19
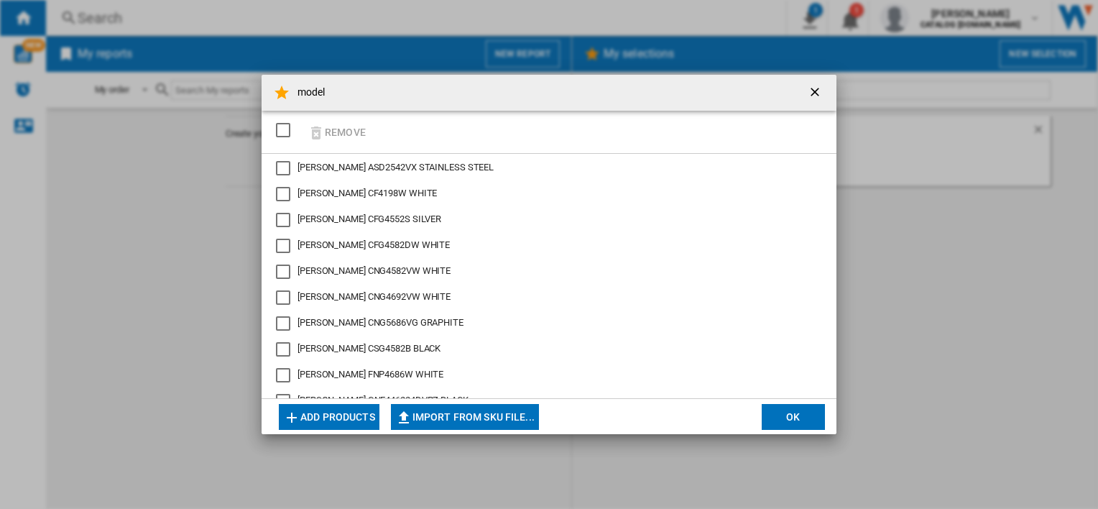
click at [440, 407] on button "Import from SKU file..." at bounding box center [465, 417] width 148 height 26
click at [810, 86] on ng-md-icon "getI18NText('BUTTONS.CLOSE_DIALOG')" at bounding box center [816, 93] width 17 height 17
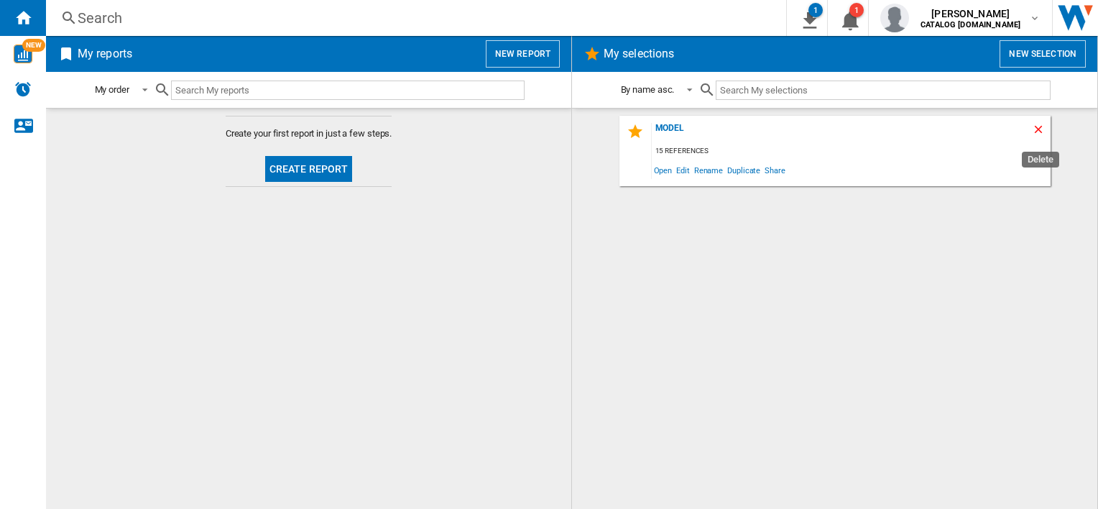
click at [1043, 129] on ng-md-icon "Delete" at bounding box center [1040, 131] width 17 height 17
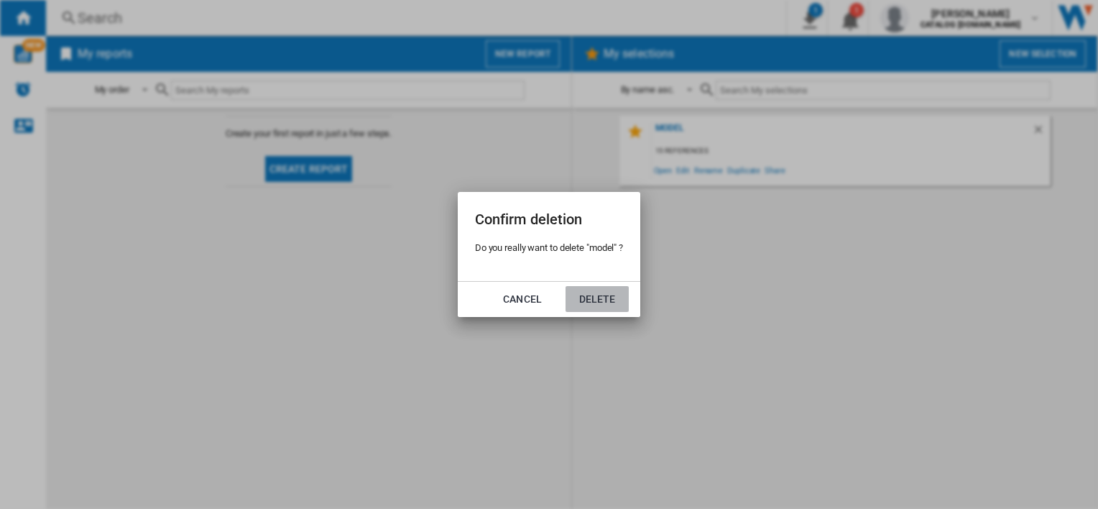
click at [582, 297] on button "Delete" at bounding box center [596, 299] width 63 height 26
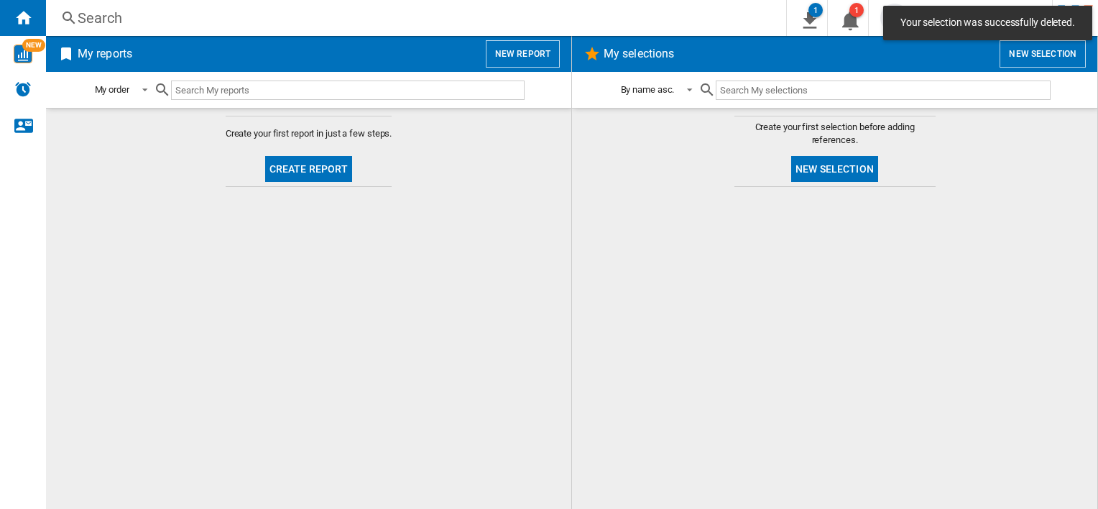
click at [1039, 55] on button "New selection" at bounding box center [1042, 53] width 86 height 27
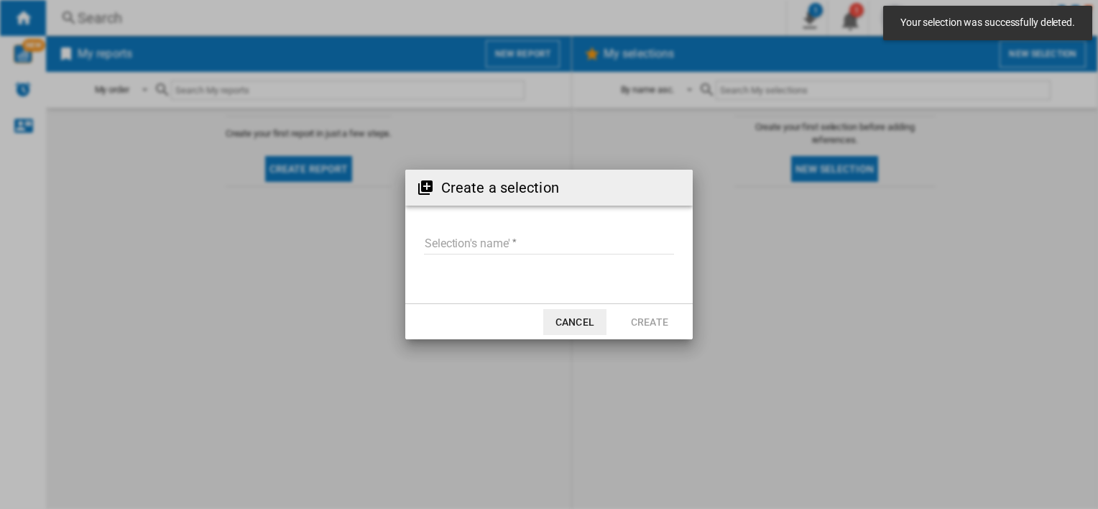
click at [464, 243] on input "Selection's name'" at bounding box center [549, 244] width 250 height 22
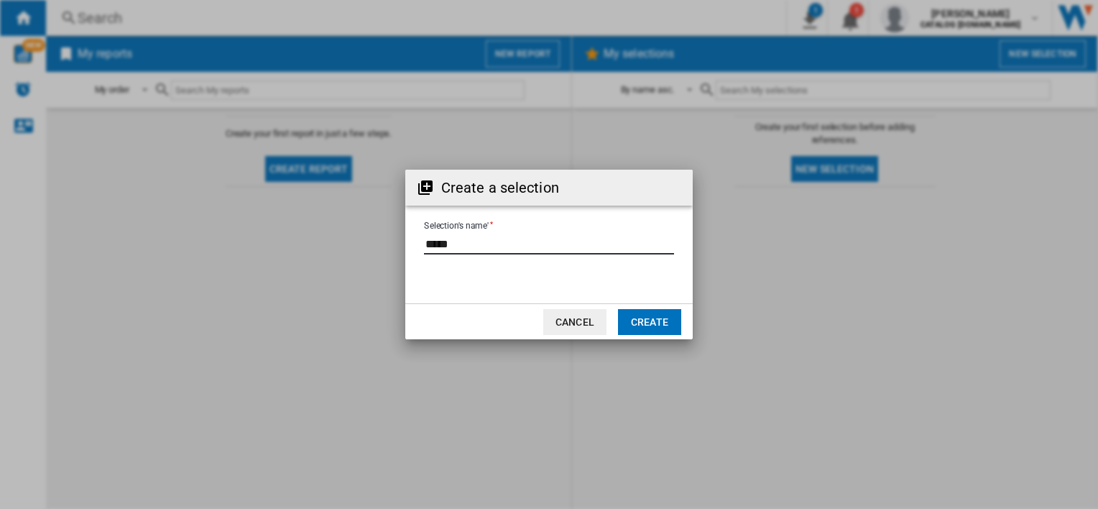
type input "*****"
click at [662, 310] on button "Create" at bounding box center [649, 322] width 63 height 26
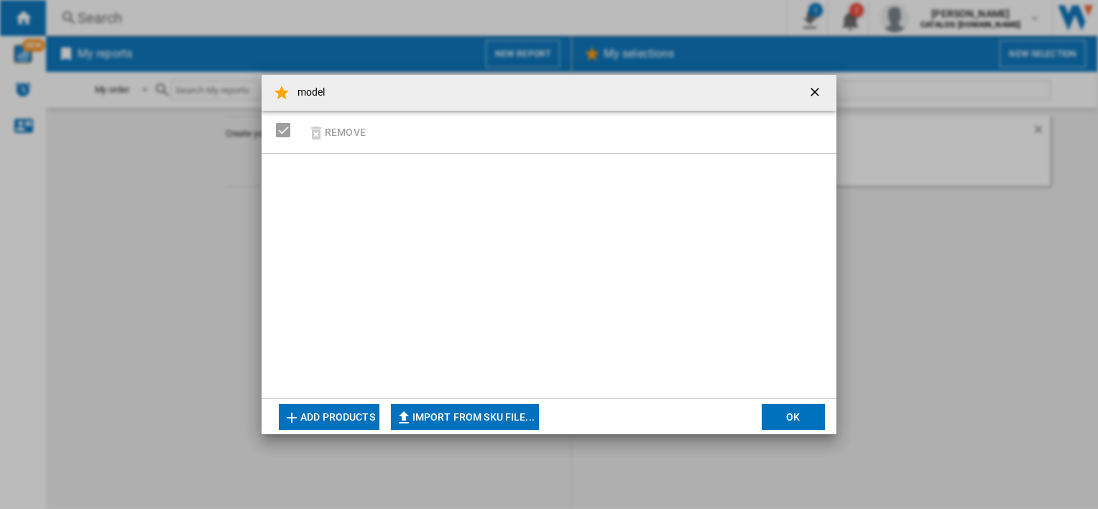
click at [410, 410] on ng-md-icon "model Remove ..." at bounding box center [403, 417] width 17 height 17
type input "**********"
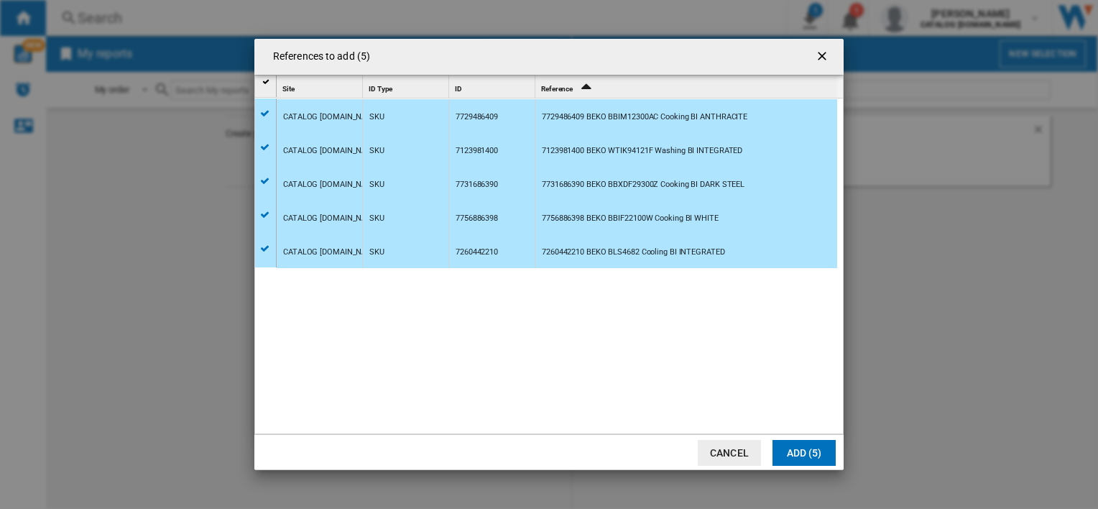
click at [794, 453] on button "Add (5)" at bounding box center [803, 453] width 63 height 26
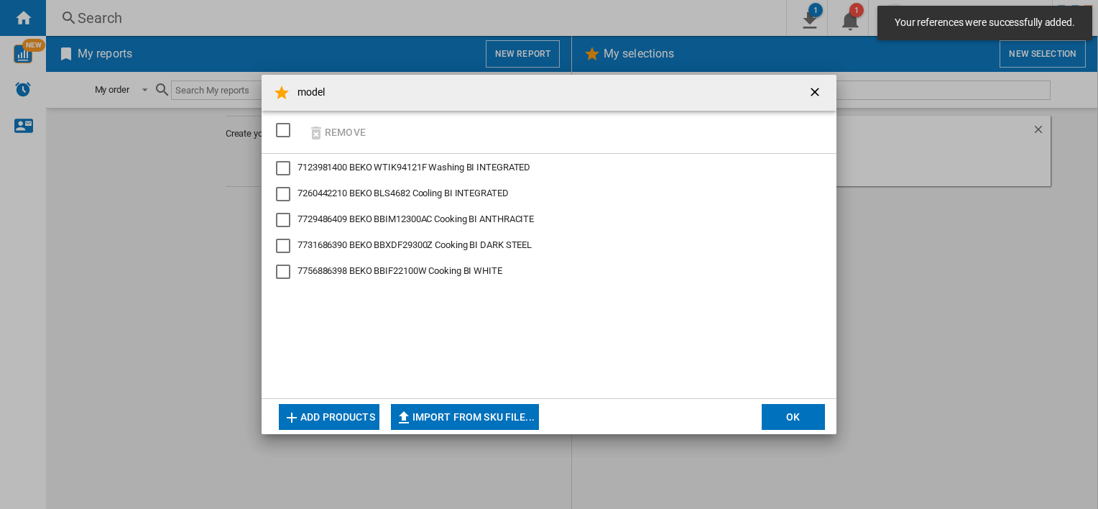
click at [282, 124] on div "SELECTIONS.EDITION_POPUP.SELECT_DESELECT" at bounding box center [283, 130] width 14 height 14
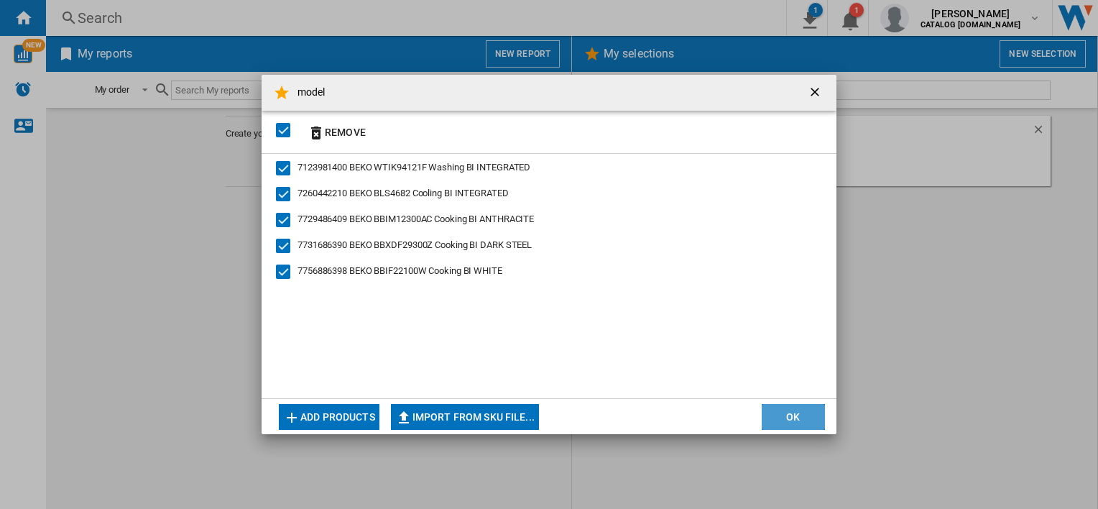
click at [792, 408] on button "OK" at bounding box center [793, 417] width 63 height 26
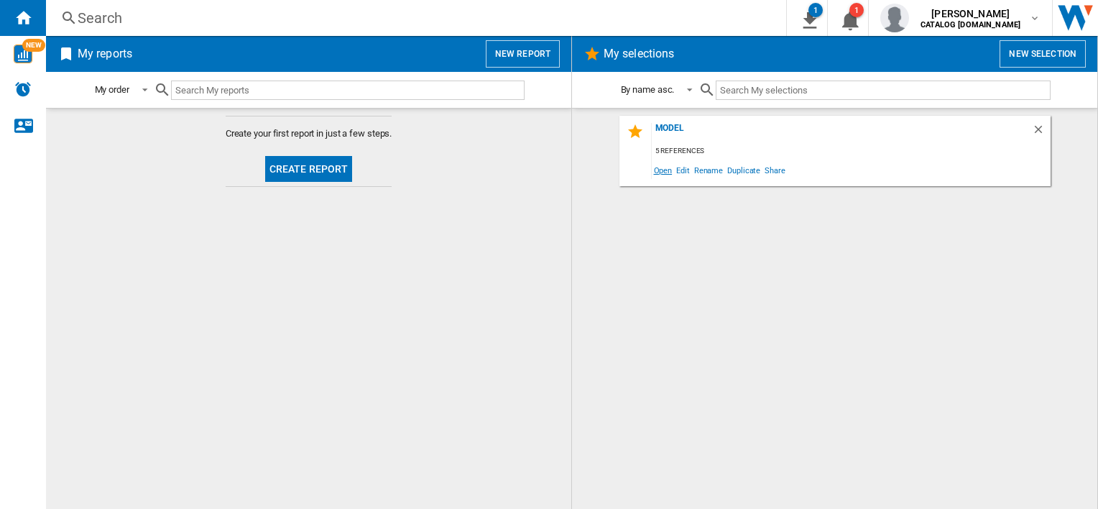
click at [661, 170] on span "Open" at bounding box center [663, 169] width 23 height 19
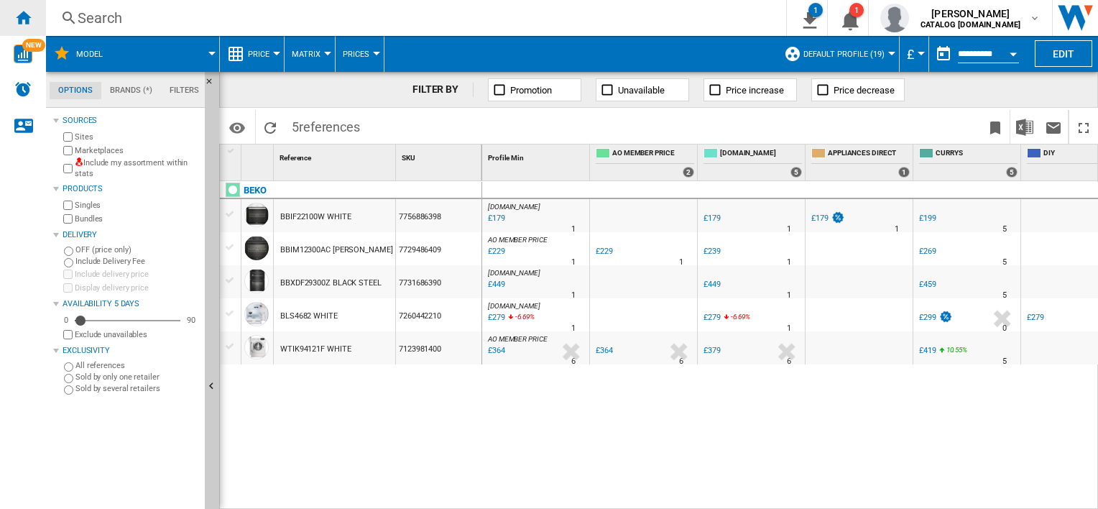
click at [29, 24] on ng-md-icon "Home" at bounding box center [22, 17] width 17 height 17
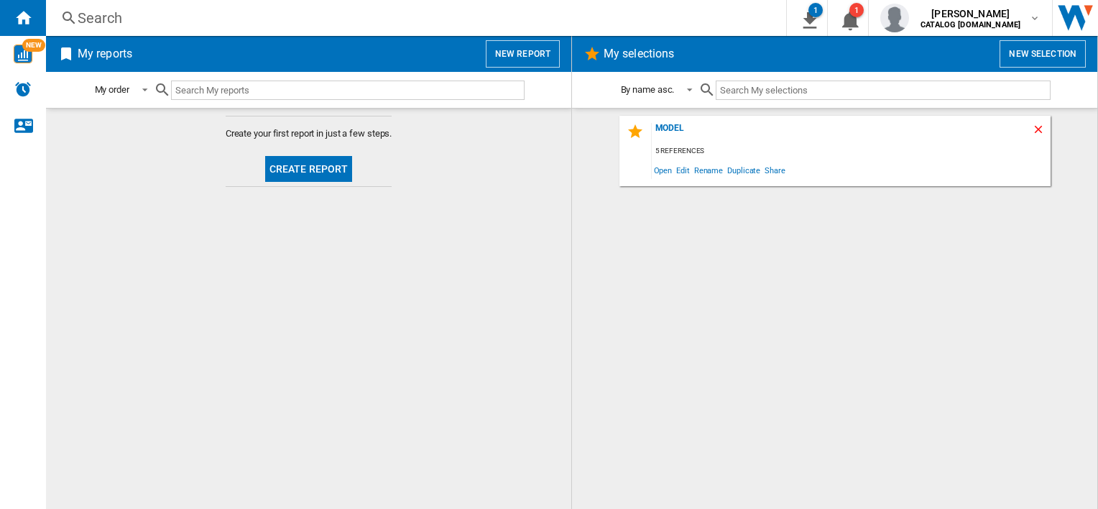
click at [1032, 126] on ng-md-icon "Delete" at bounding box center [1040, 131] width 17 height 17
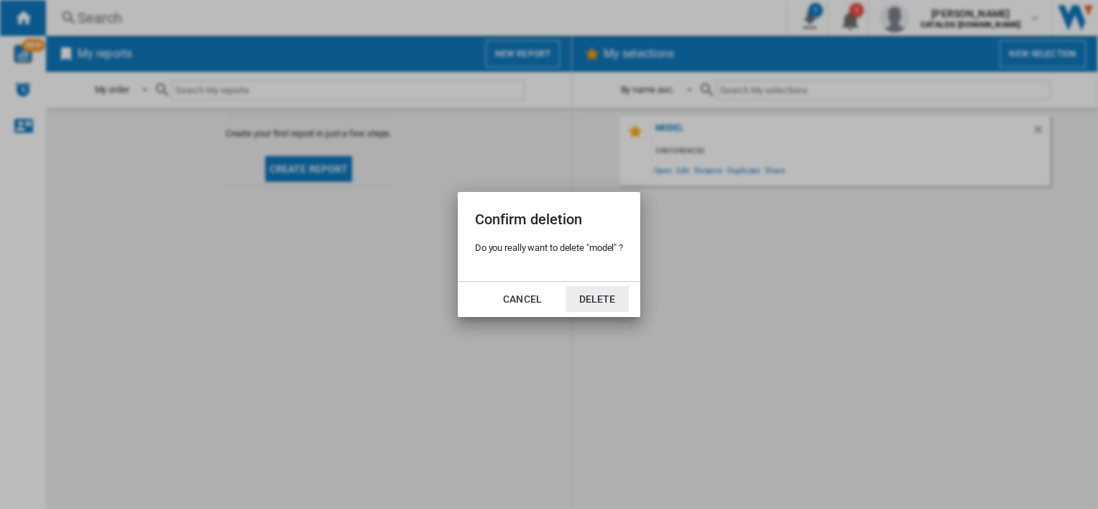
click at [578, 296] on button "Delete" at bounding box center [596, 299] width 63 height 26
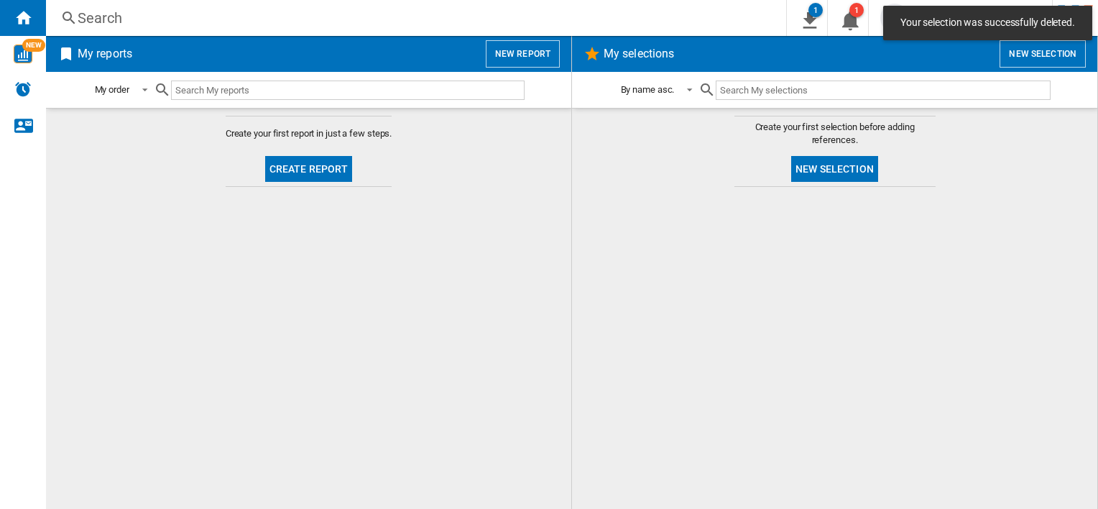
click at [1043, 60] on button "New selection" at bounding box center [1042, 53] width 86 height 27
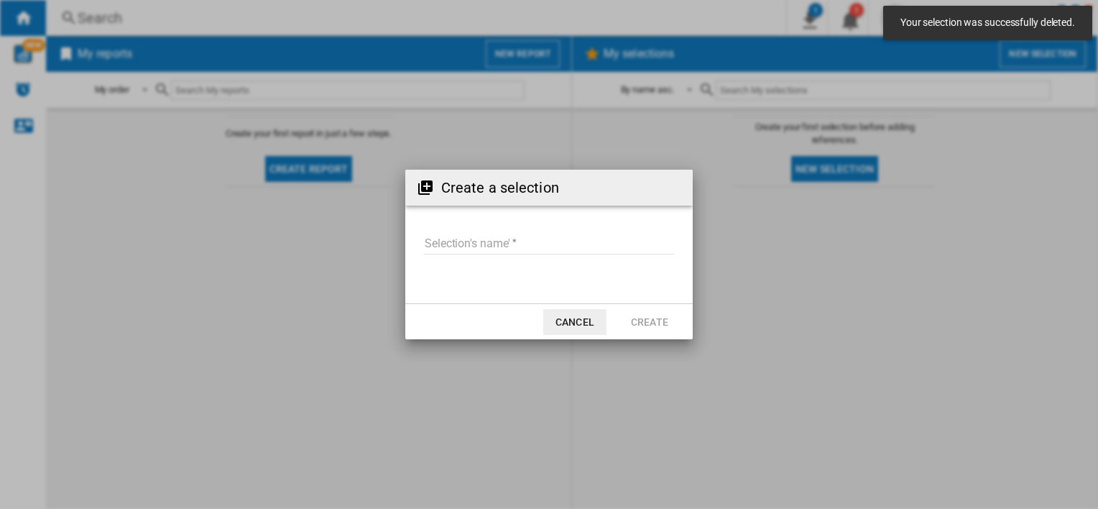
click at [491, 247] on input "Selection's name'" at bounding box center [549, 244] width 250 height 22
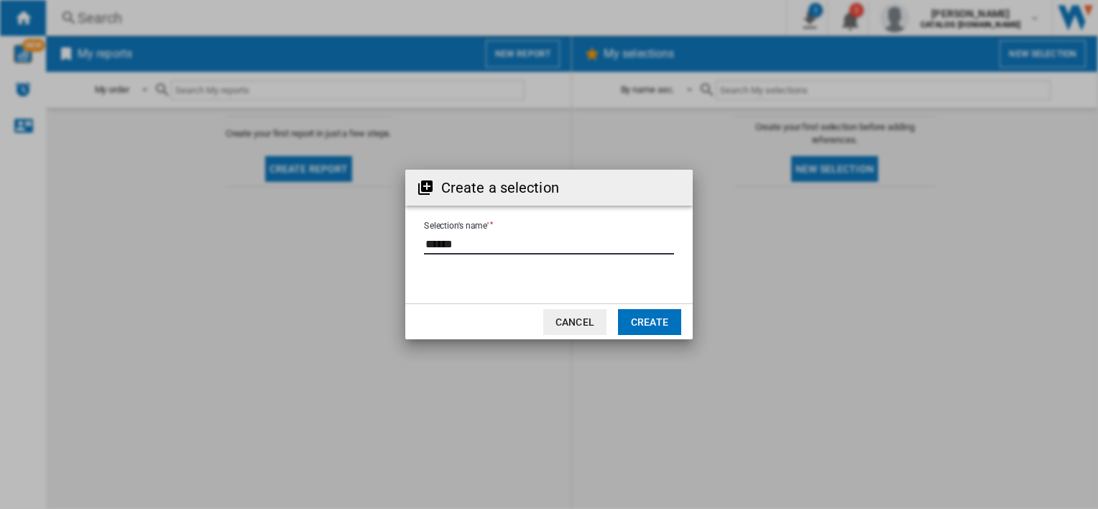
type input "******"
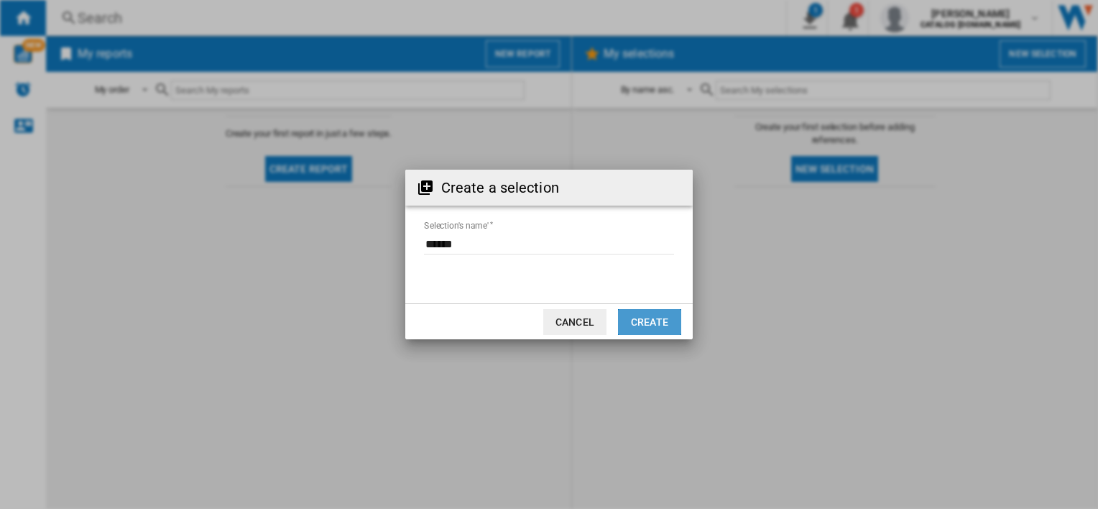
click at [664, 324] on button "Create" at bounding box center [649, 322] width 63 height 26
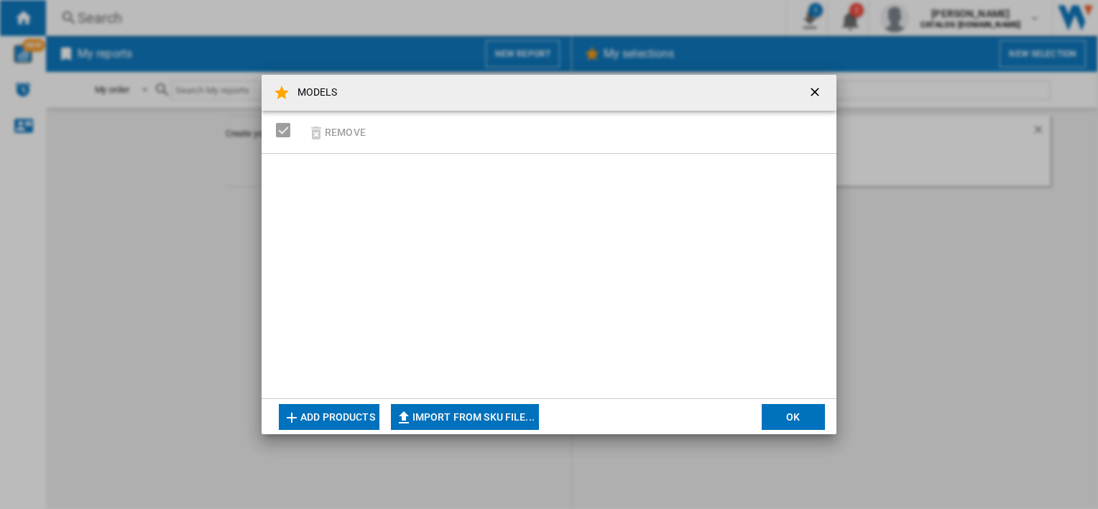
click at [443, 410] on button "Import from SKU file..." at bounding box center [465, 417] width 148 height 26
type input "**********"
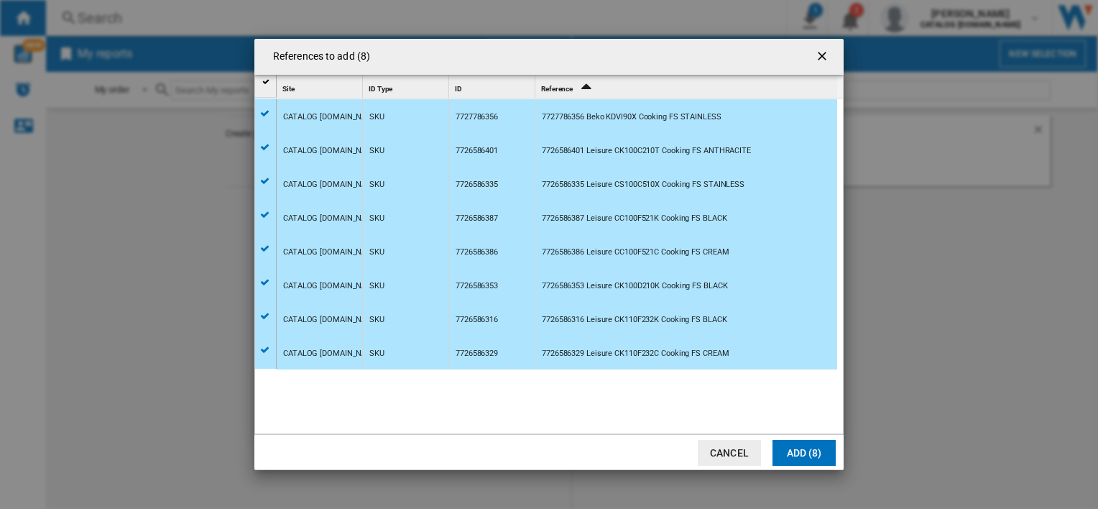
click at [793, 442] on button "Add (8)" at bounding box center [803, 453] width 63 height 26
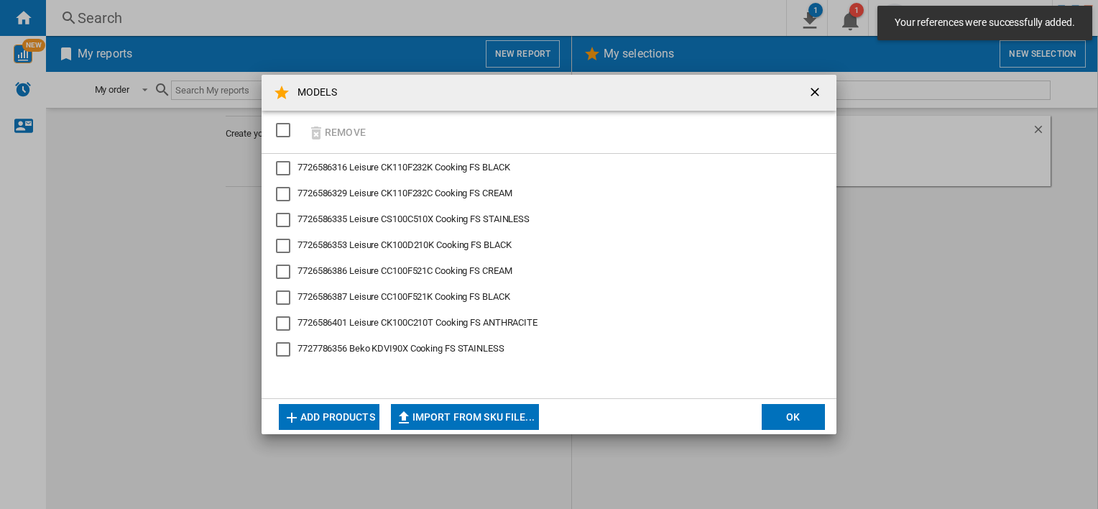
click at [282, 124] on div "SELECTIONS.EDITION_POPUP.SELECT_DESELECT" at bounding box center [283, 130] width 14 height 14
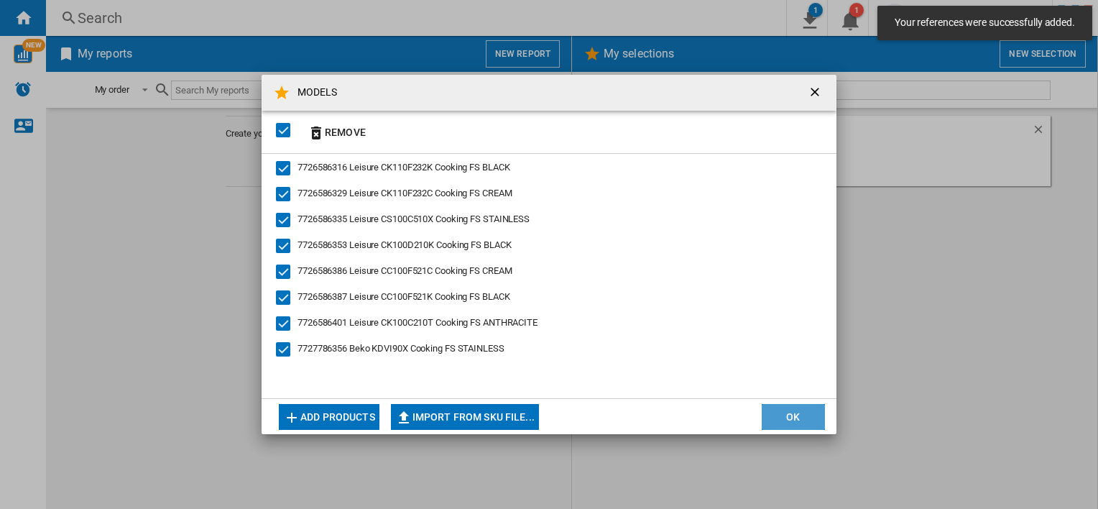
click at [796, 411] on button "OK" at bounding box center [793, 417] width 63 height 26
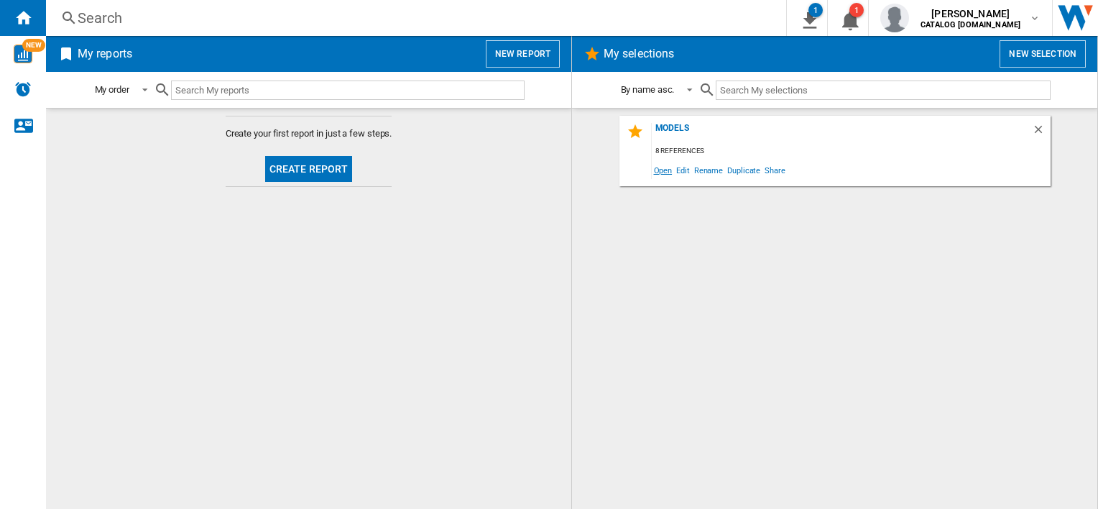
click at [660, 173] on span "Open" at bounding box center [663, 169] width 23 height 19
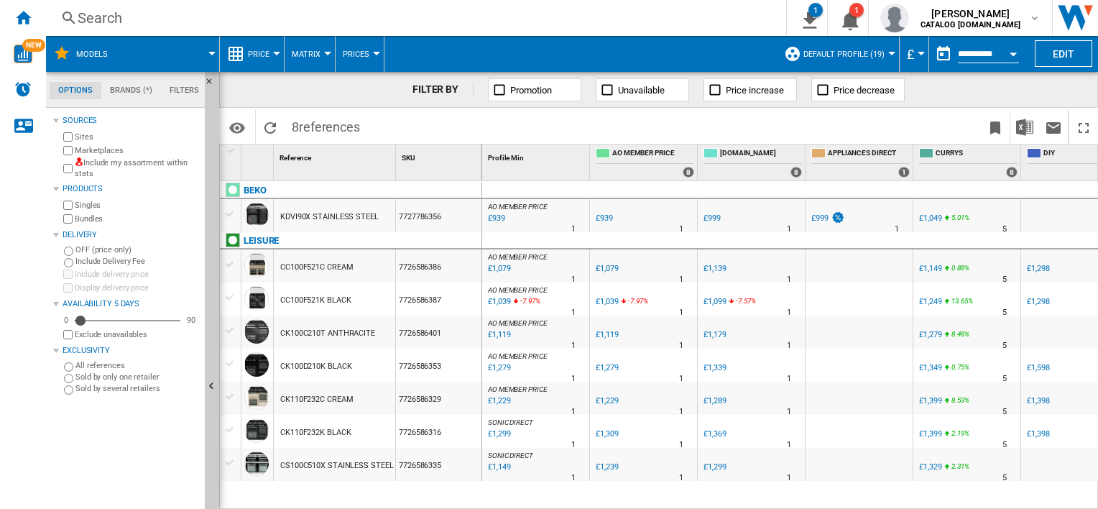
click at [637, 89] on span "Unavailable" at bounding box center [641, 90] width 47 height 11
click at [902, 342] on div at bounding box center [858, 331] width 107 height 33
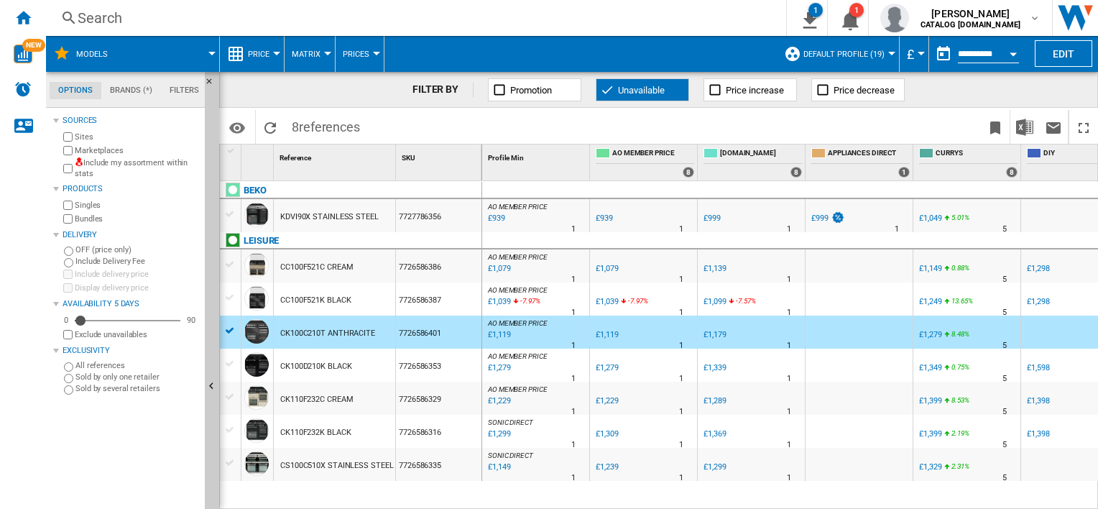
click at [627, 86] on span "Unavailable" at bounding box center [641, 90] width 47 height 11
